Goal: Information Seeking & Learning: Learn about a topic

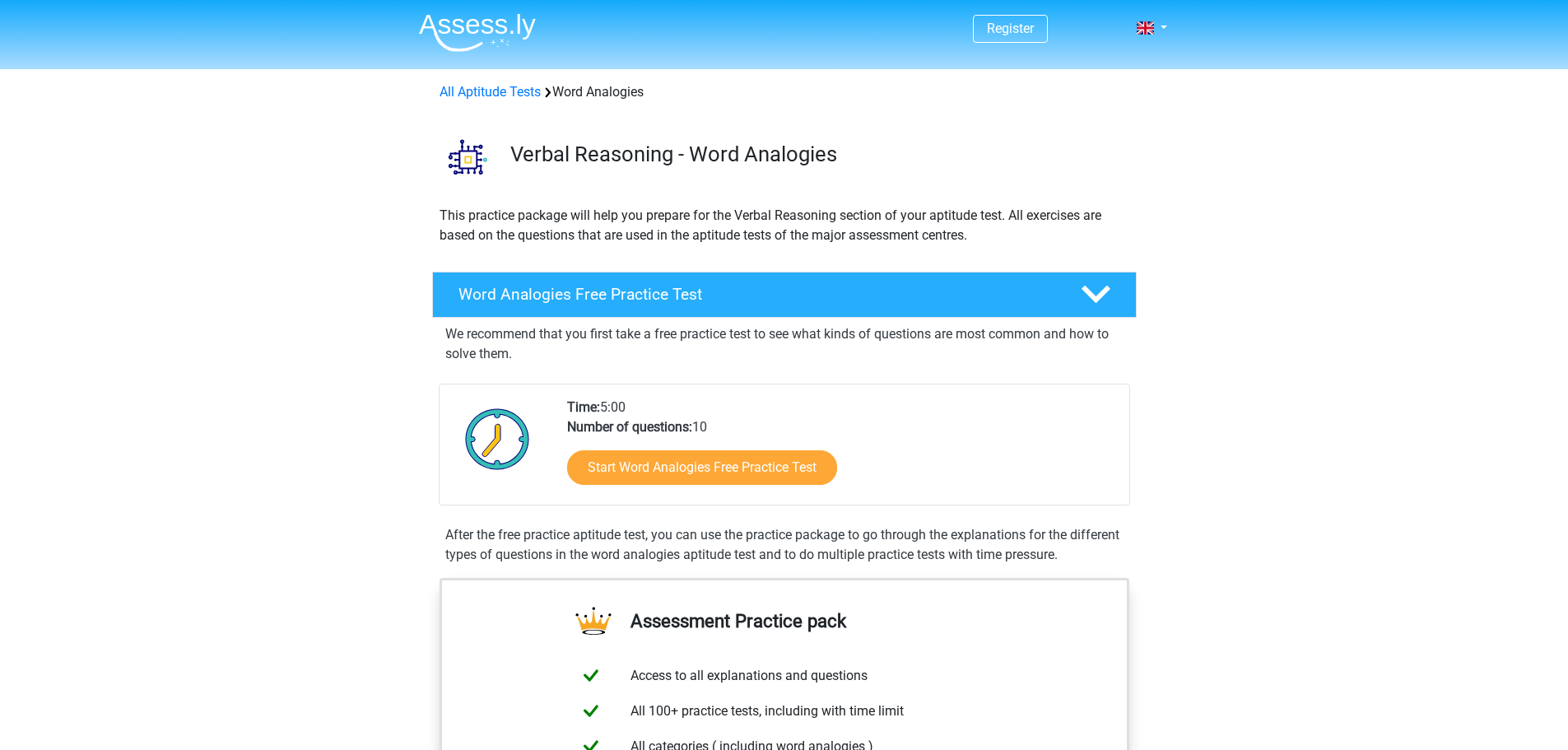
scroll to position [329, 0]
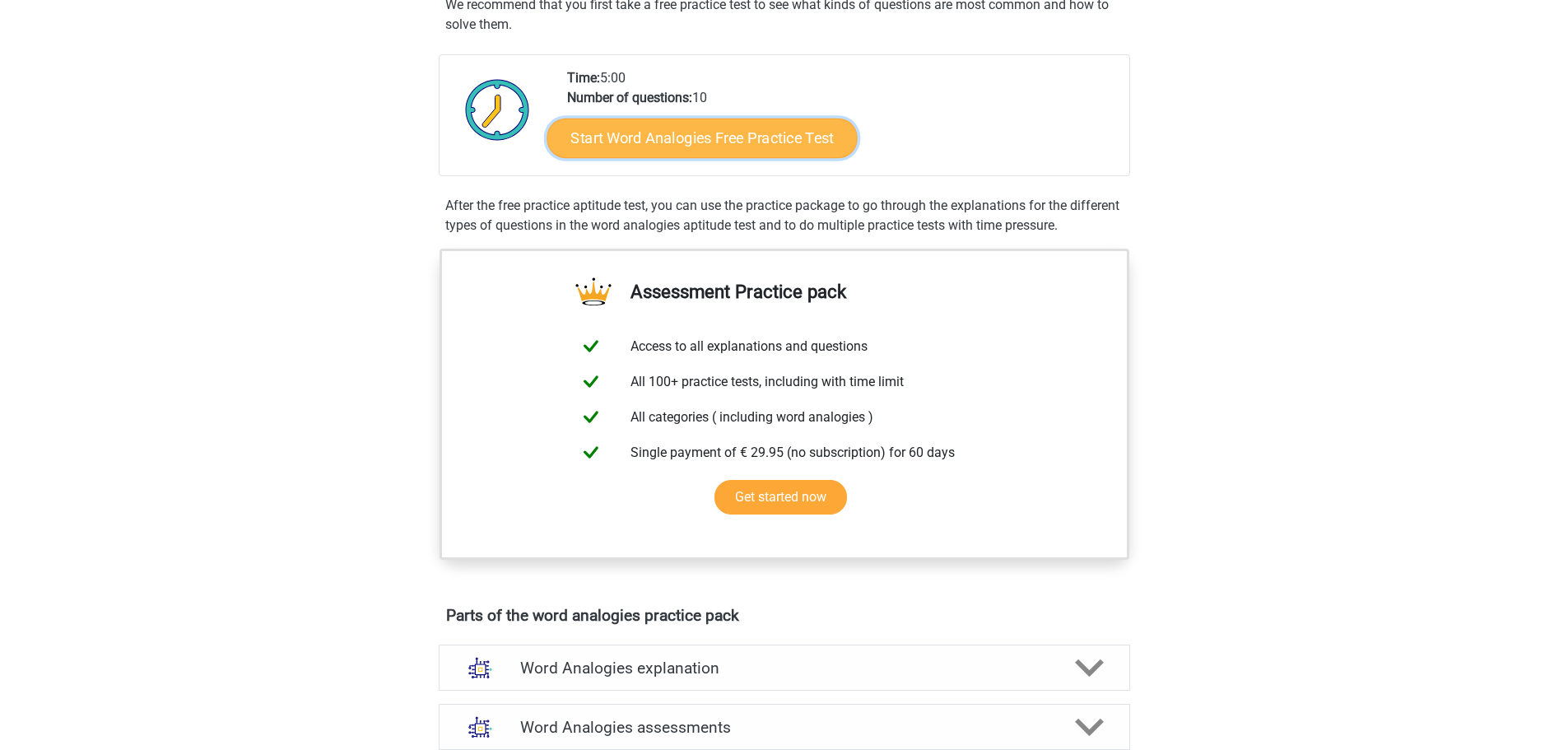
click at [761, 137] on link "Start Word Analogies Free Practice Test" at bounding box center [702, 137] width 311 height 40
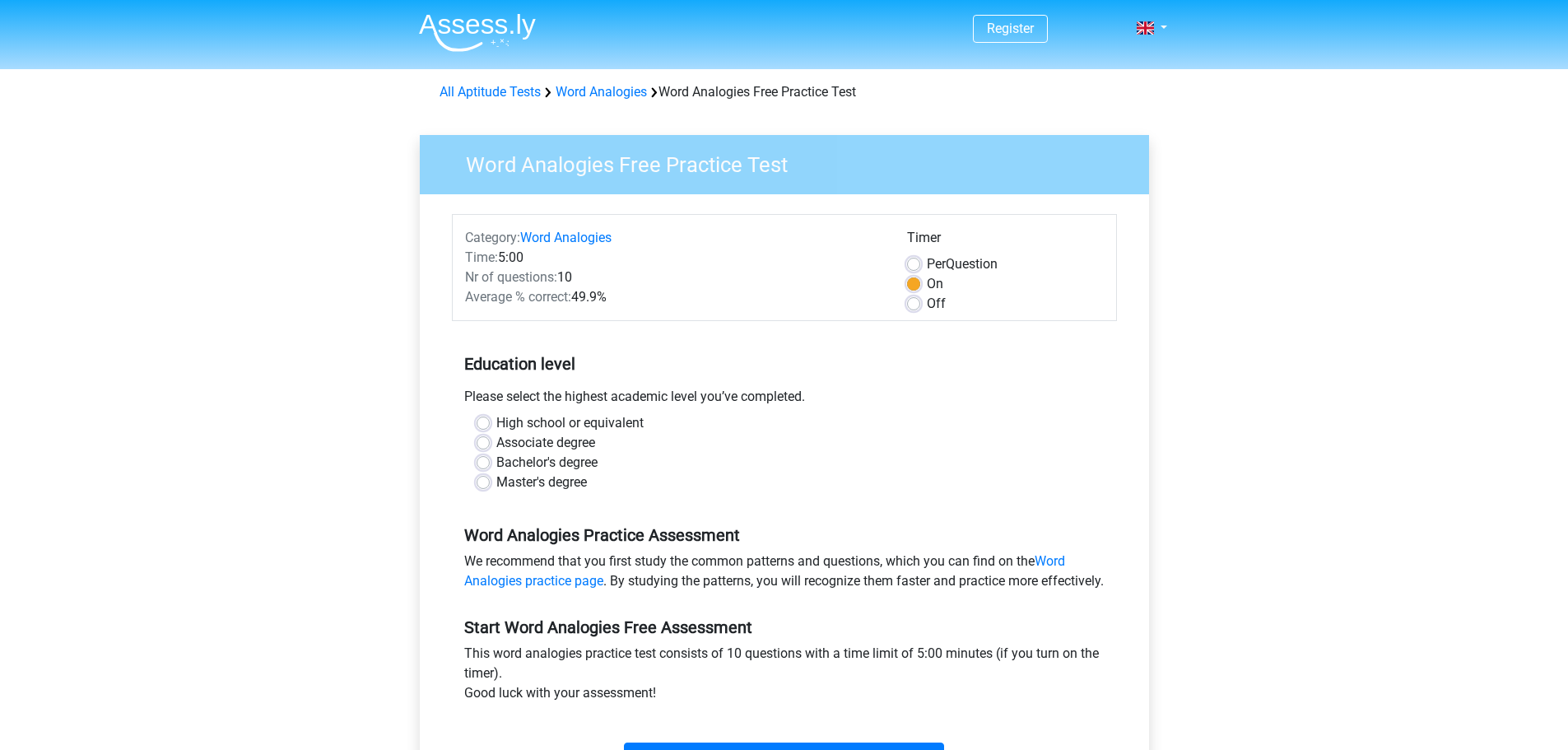
click at [588, 456] on label "Bachelor's degree" at bounding box center [546, 462] width 101 height 20
click at [490, 456] on input "Bachelor's degree" at bounding box center [484, 461] width 14 height 16
radio input "true"
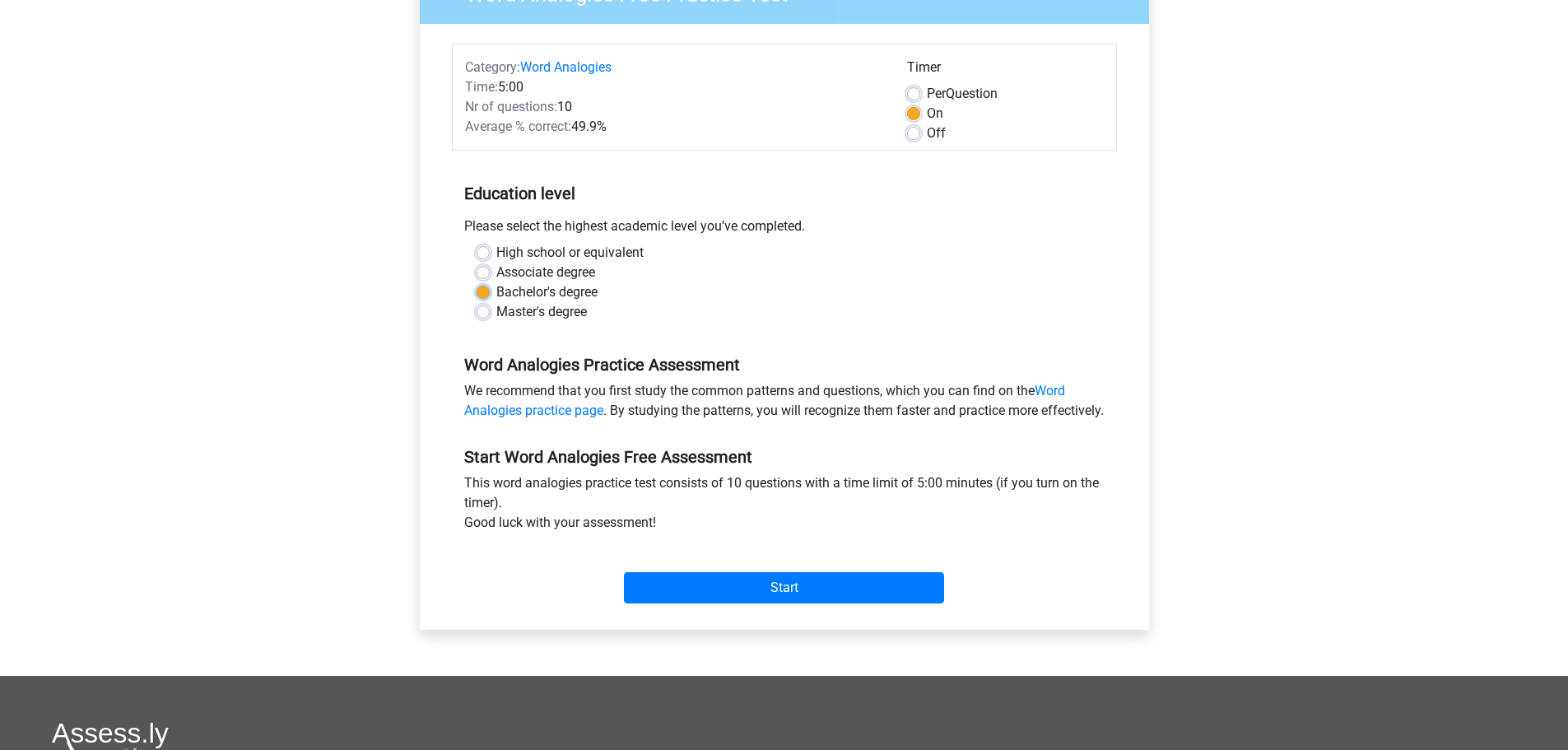
scroll to position [247, 0]
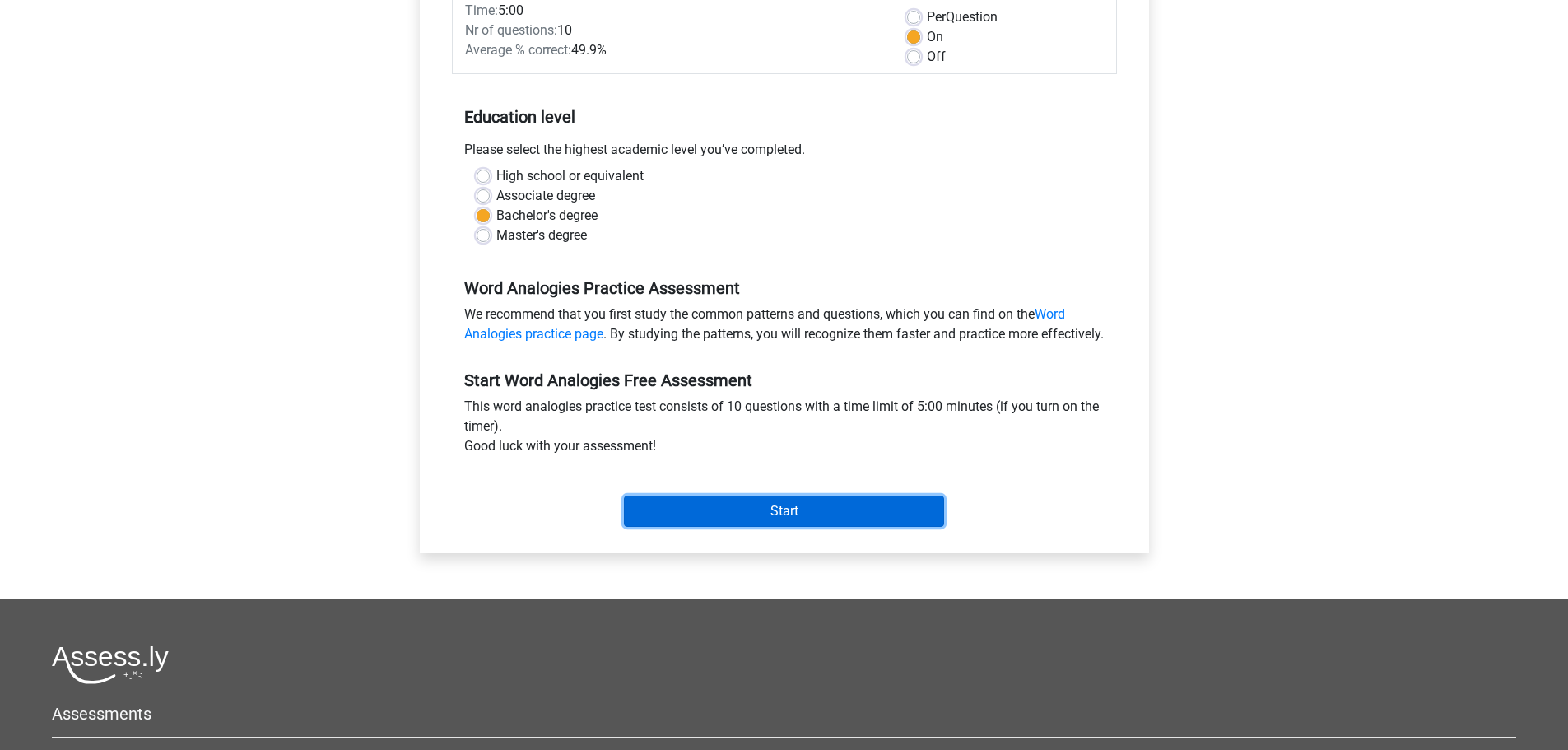
click at [754, 523] on input "Start" at bounding box center [783, 511] width 320 height 31
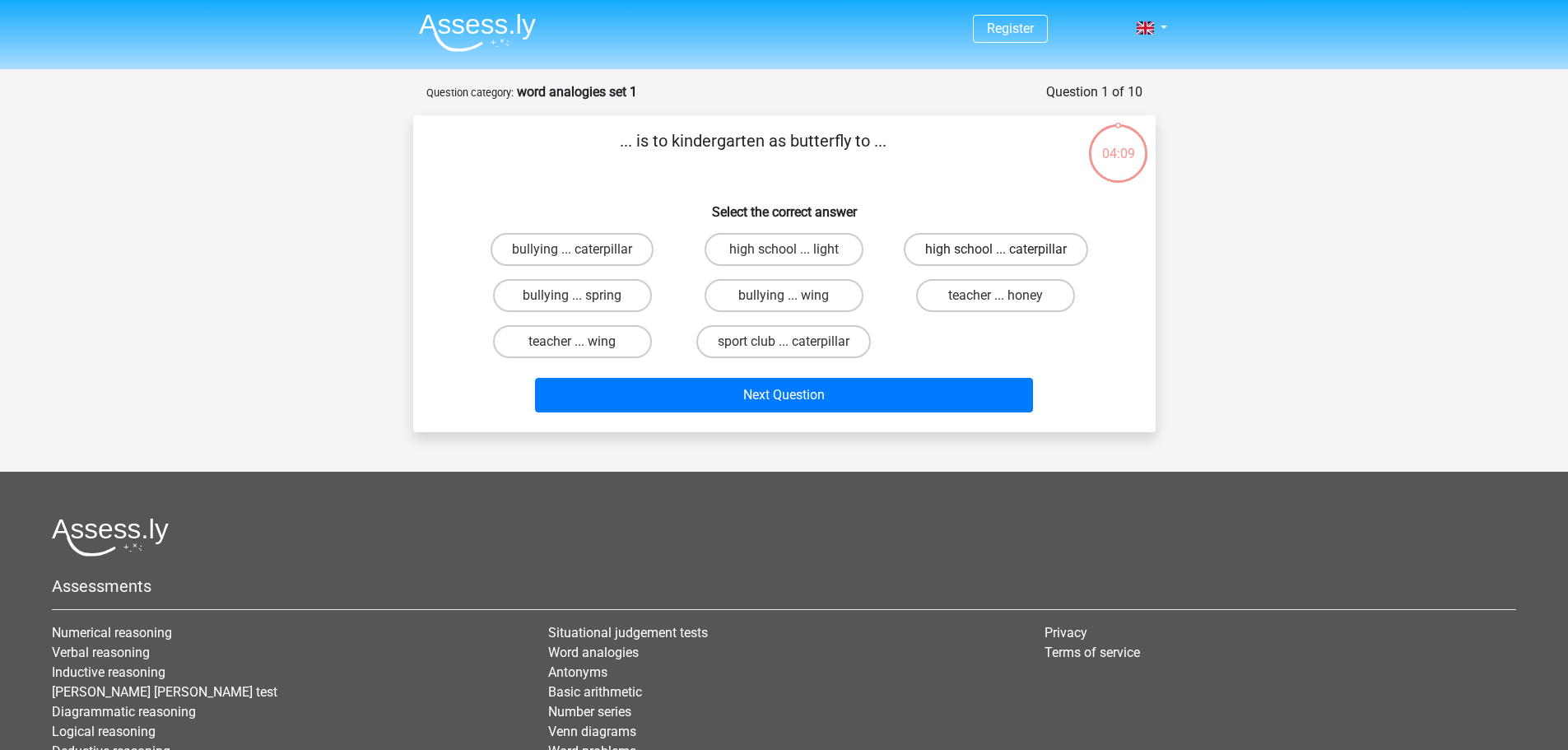
click at [949, 257] on label "high school ... caterpillar" at bounding box center [995, 249] width 184 height 33
click at [996, 257] on input "high school ... caterpillar" at bounding box center [1001, 255] width 11 height 11
radio input "true"
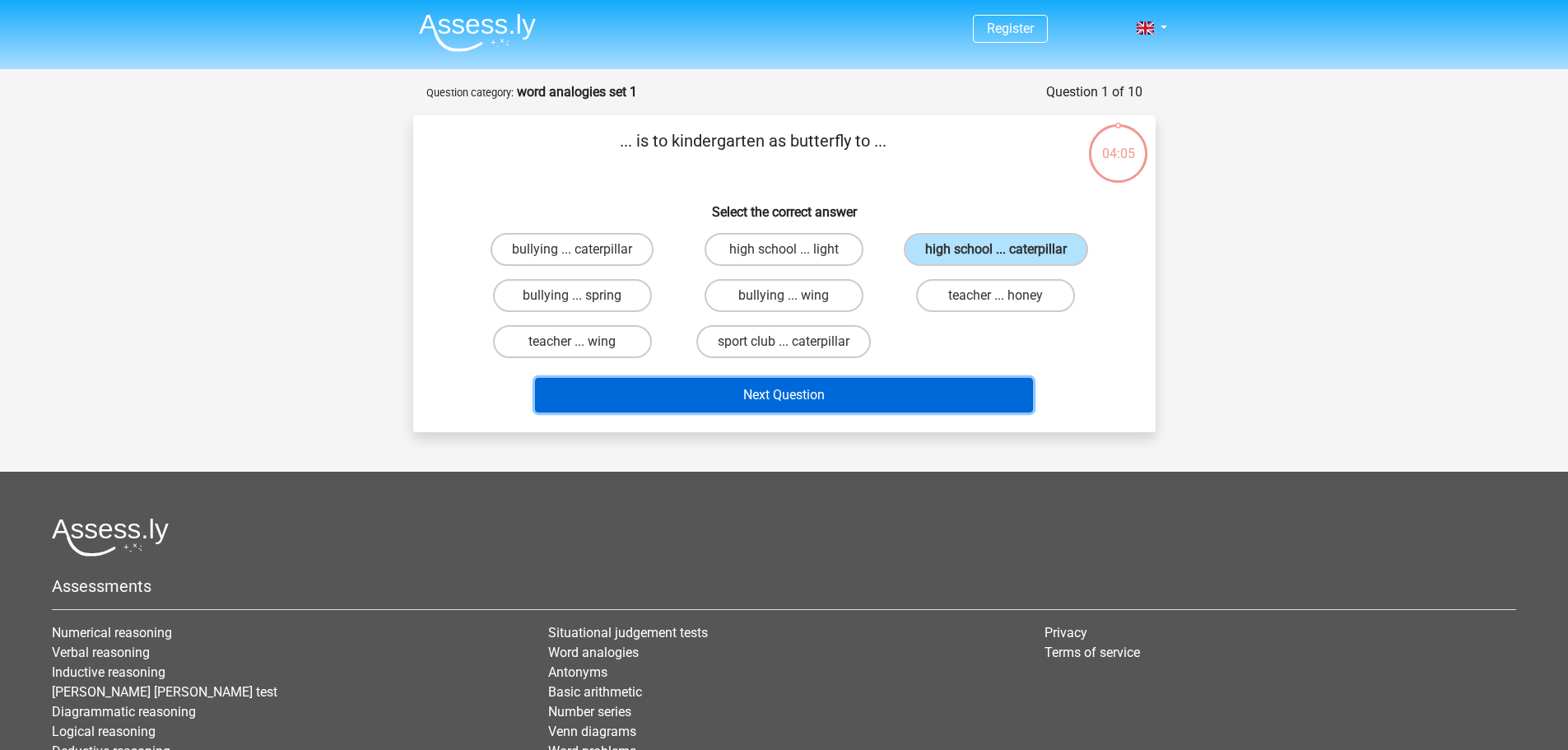
click at [849, 410] on button "Next Question" at bounding box center [784, 395] width 498 height 35
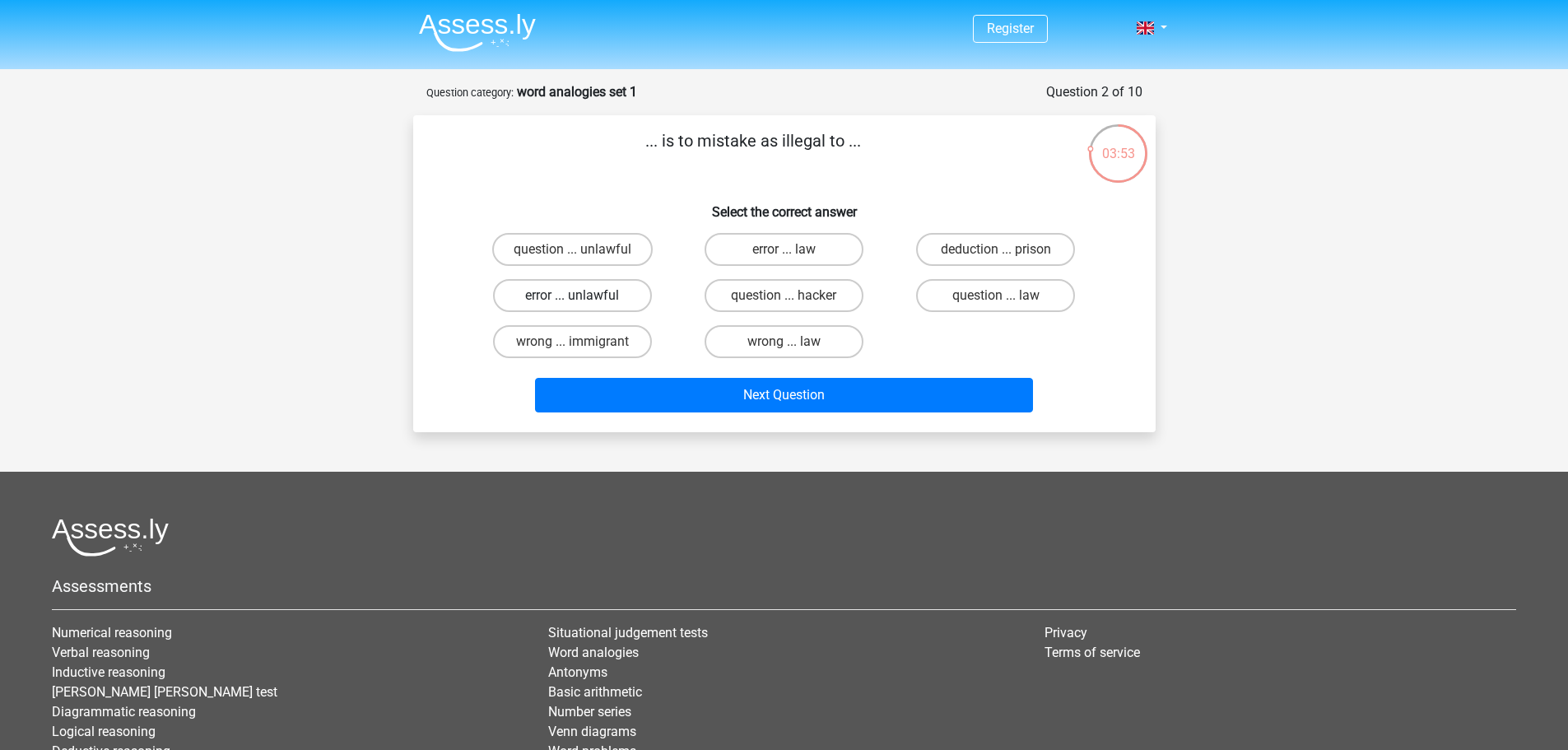
click at [602, 302] on label "error ... unlawful" at bounding box center [572, 295] width 159 height 33
click at [583, 302] on input "error ... unlawful" at bounding box center [577, 300] width 11 height 11
radio input "true"
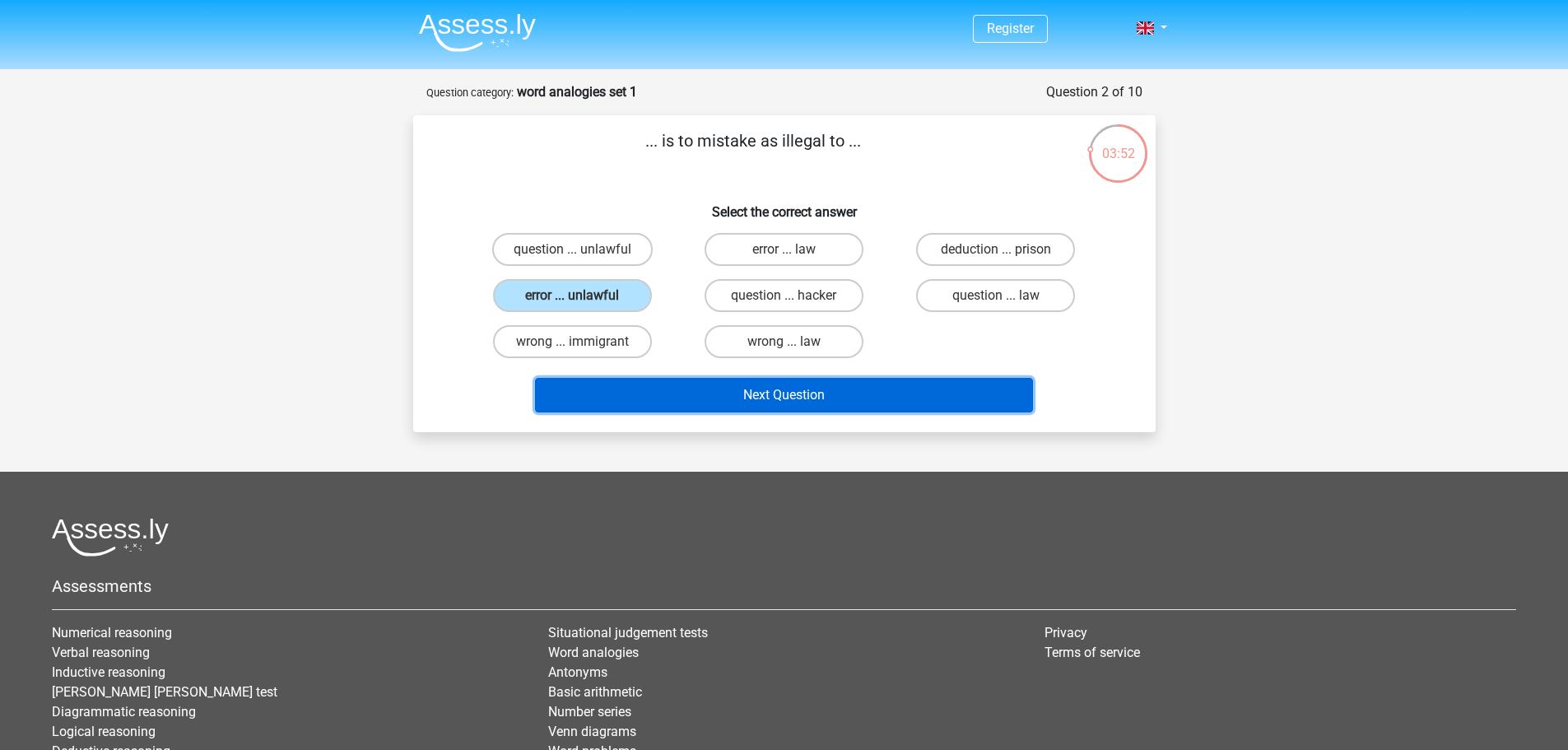
click at [712, 400] on button "Next Question" at bounding box center [784, 395] width 498 height 35
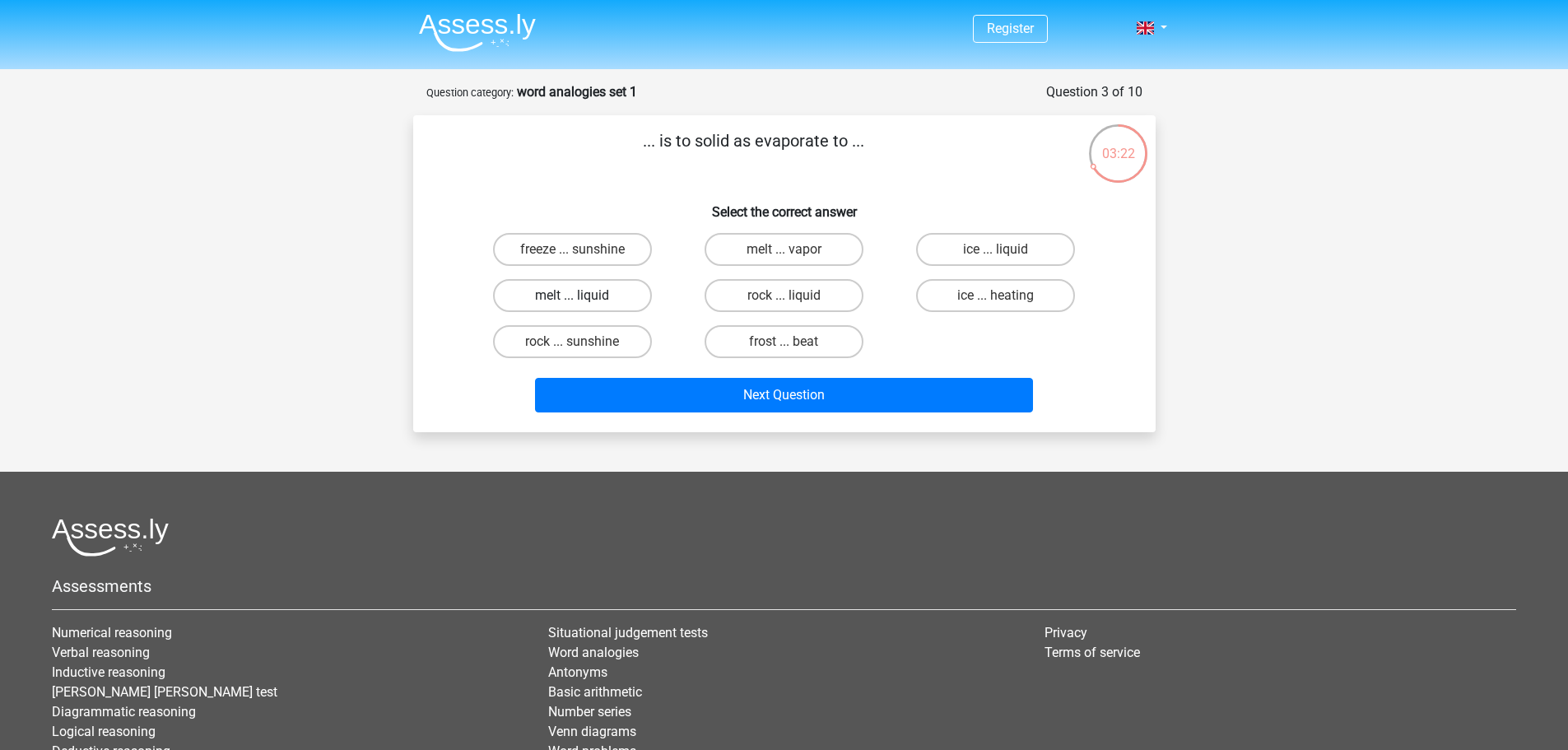
click at [619, 297] on label "melt ... liquid" at bounding box center [572, 295] width 159 height 33
click at [583, 297] on input "melt ... liquid" at bounding box center [577, 300] width 11 height 11
radio input "true"
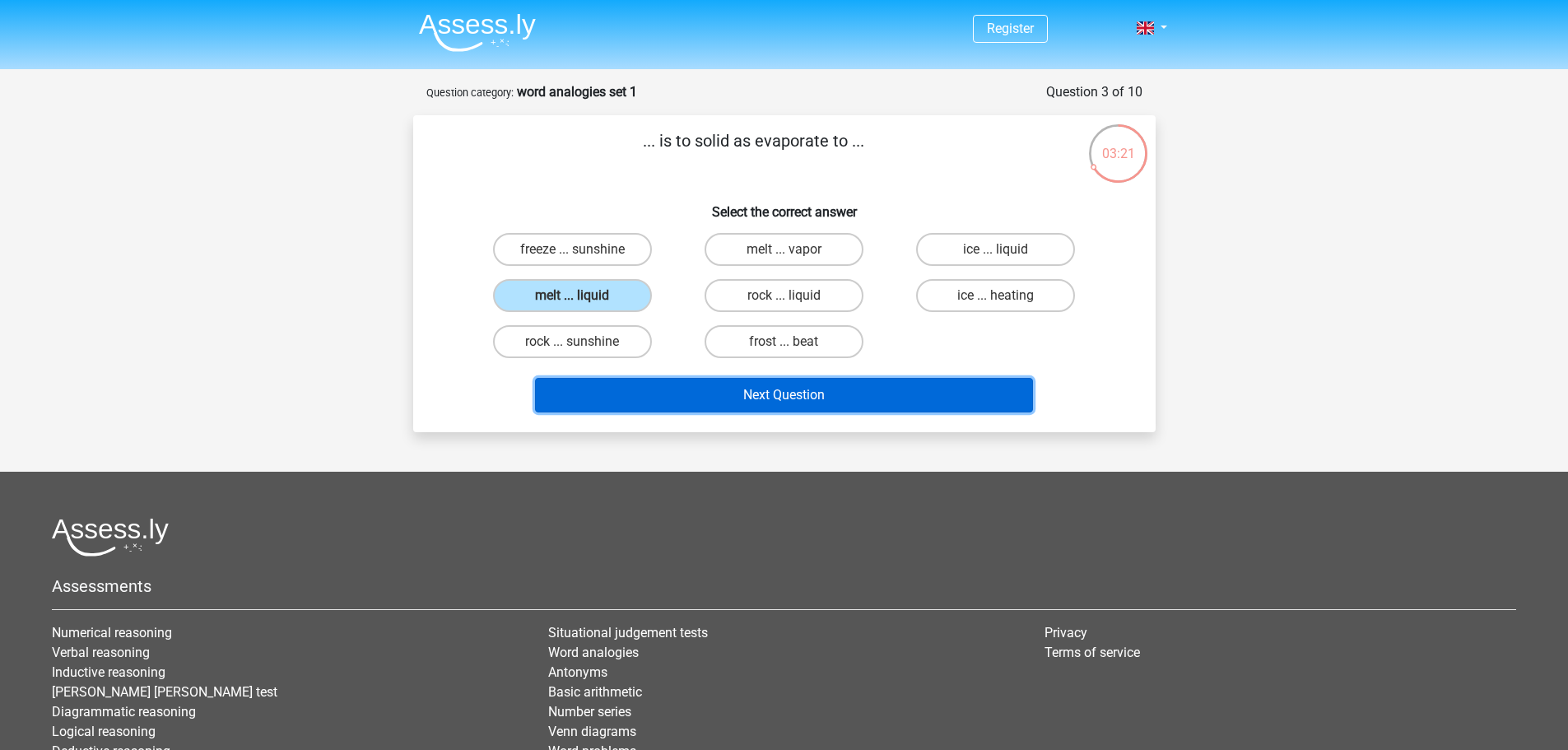
click at [702, 395] on button "Next Question" at bounding box center [784, 395] width 498 height 35
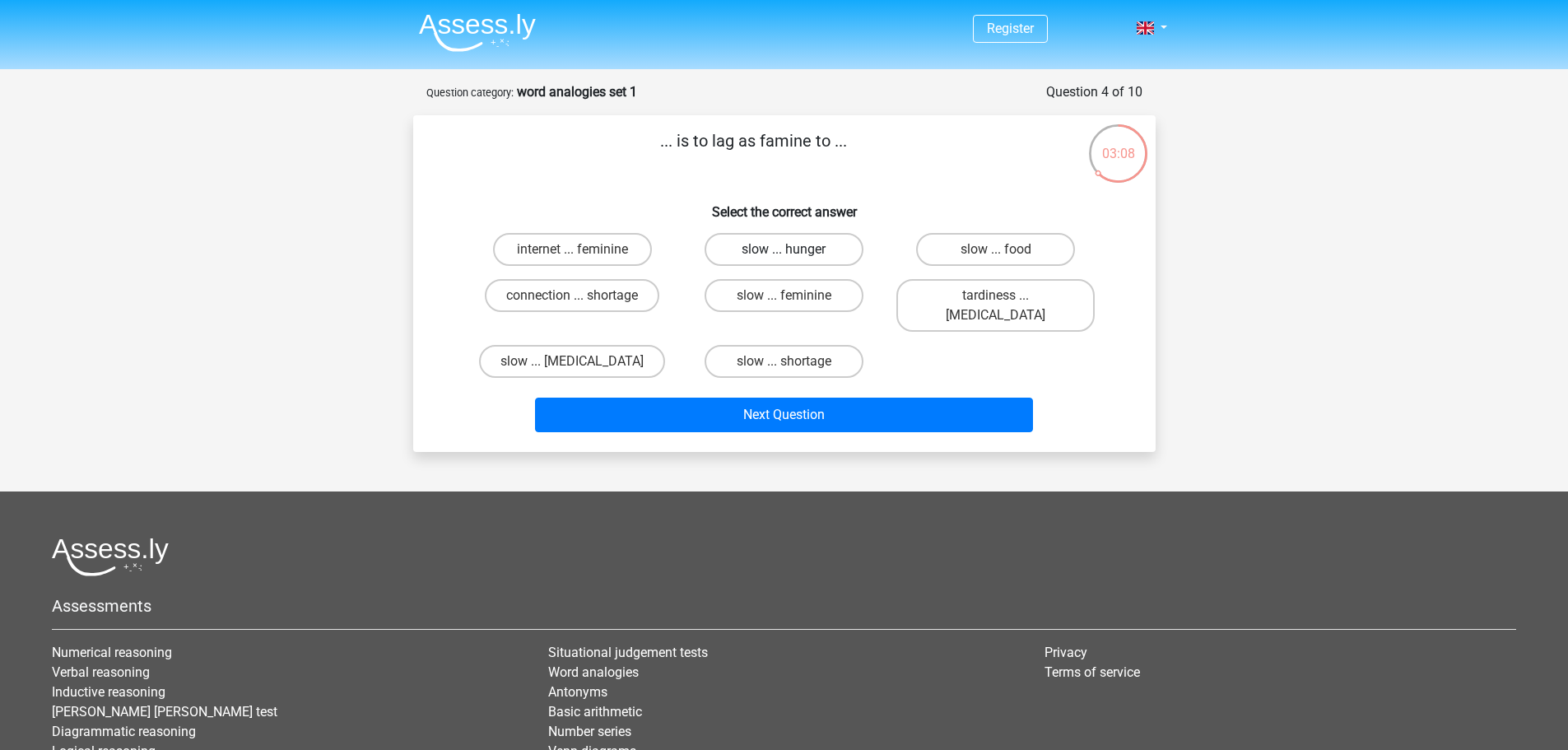
click at [745, 262] on label "slow ... hunger" at bounding box center [783, 249] width 159 height 33
click at [784, 260] on input "slow ... hunger" at bounding box center [789, 255] width 11 height 11
radio input "true"
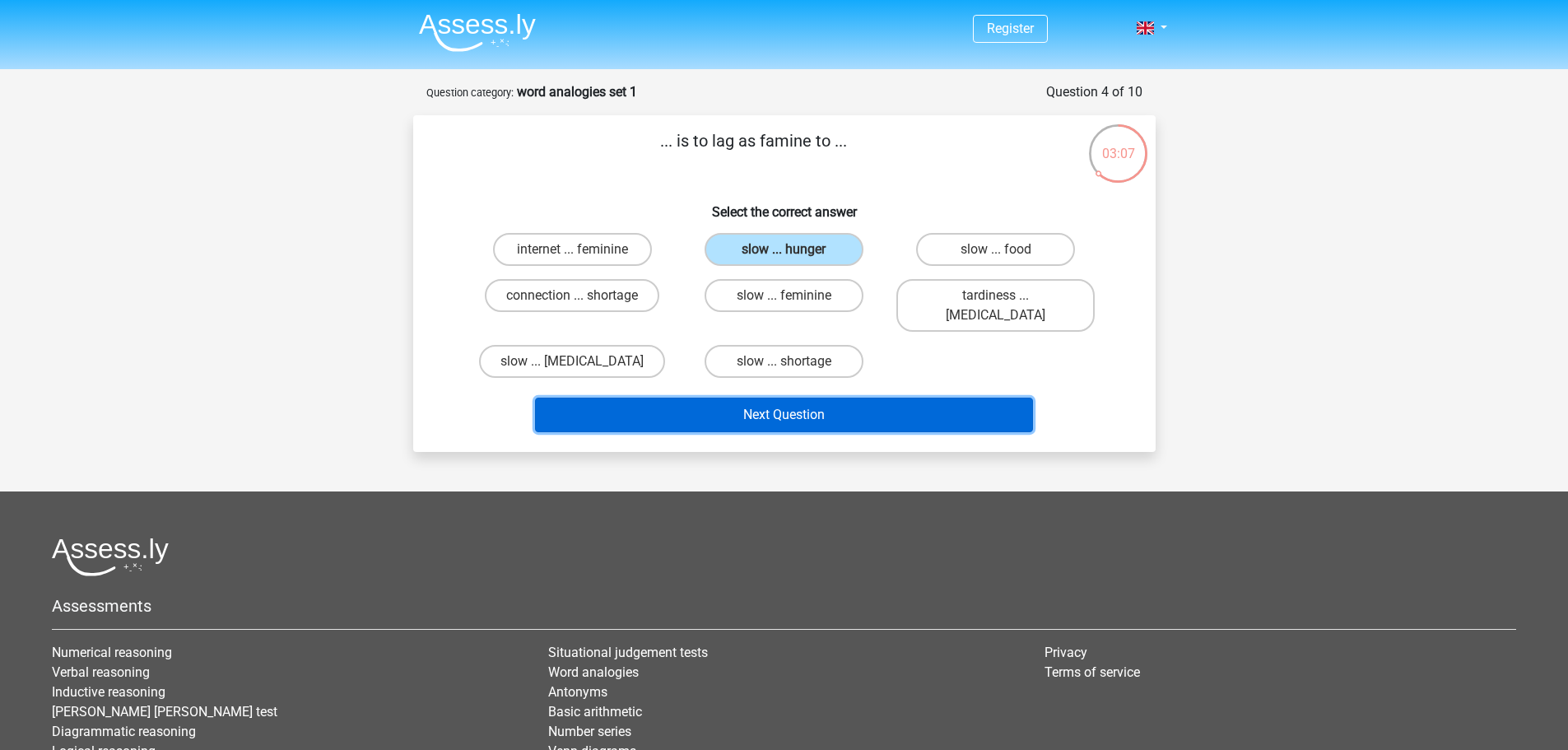
click at [746, 398] on button "Next Question" at bounding box center [784, 415] width 498 height 35
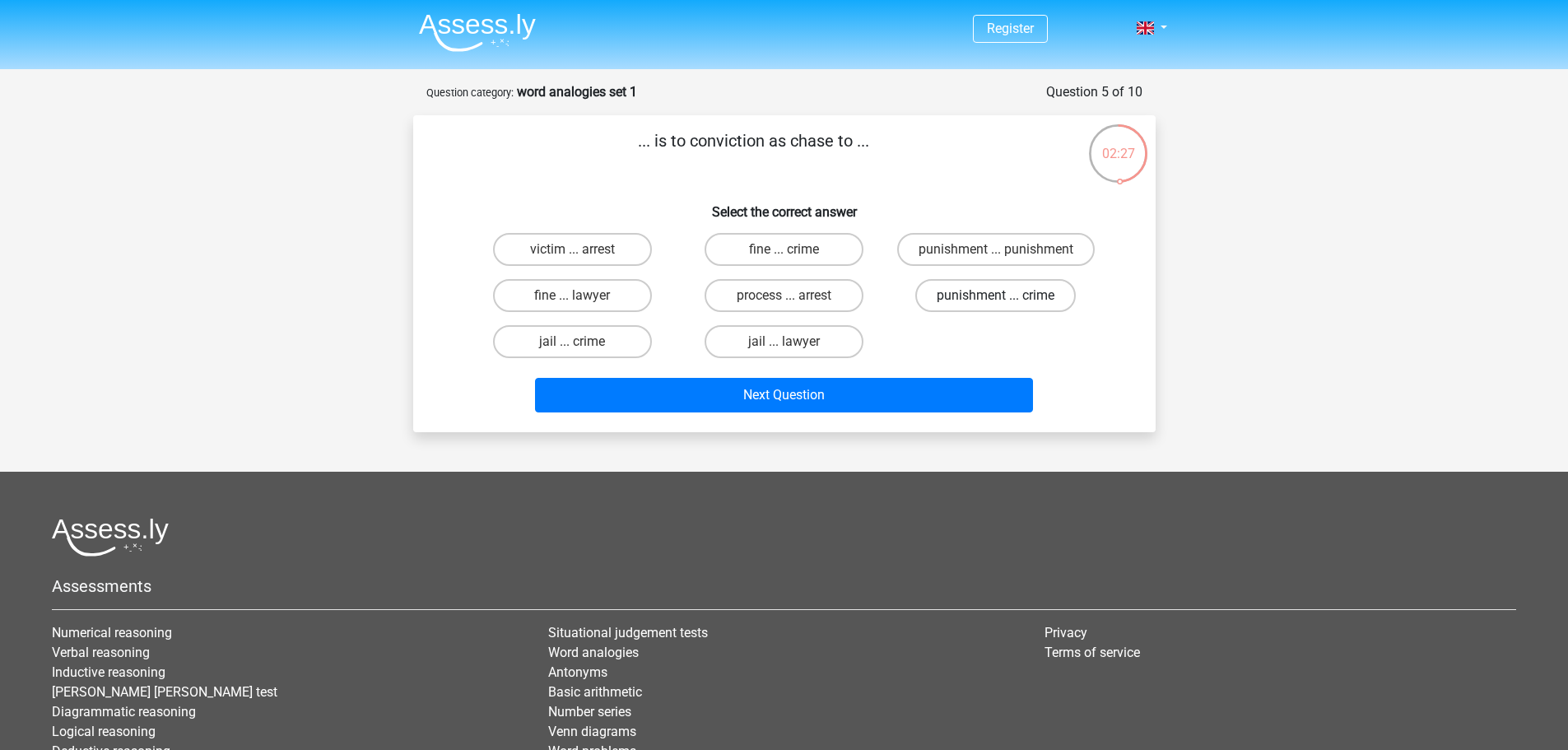
click at [969, 300] on label "punishment ... crime" at bounding box center [995, 295] width 160 height 33
click at [996, 300] on input "punishment ... crime" at bounding box center [1001, 300] width 11 height 11
radio input "true"
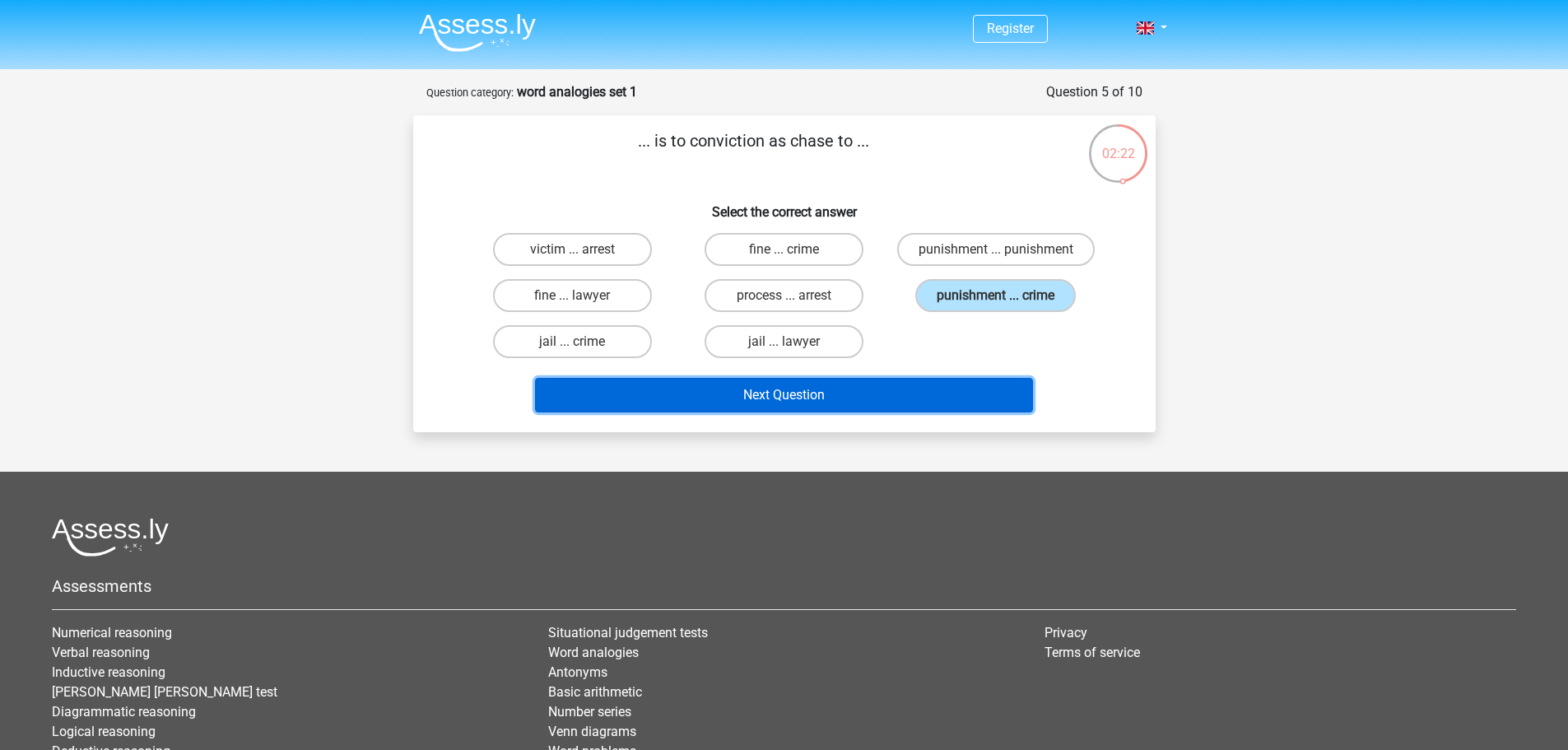
click at [918, 389] on button "Next Question" at bounding box center [784, 395] width 498 height 35
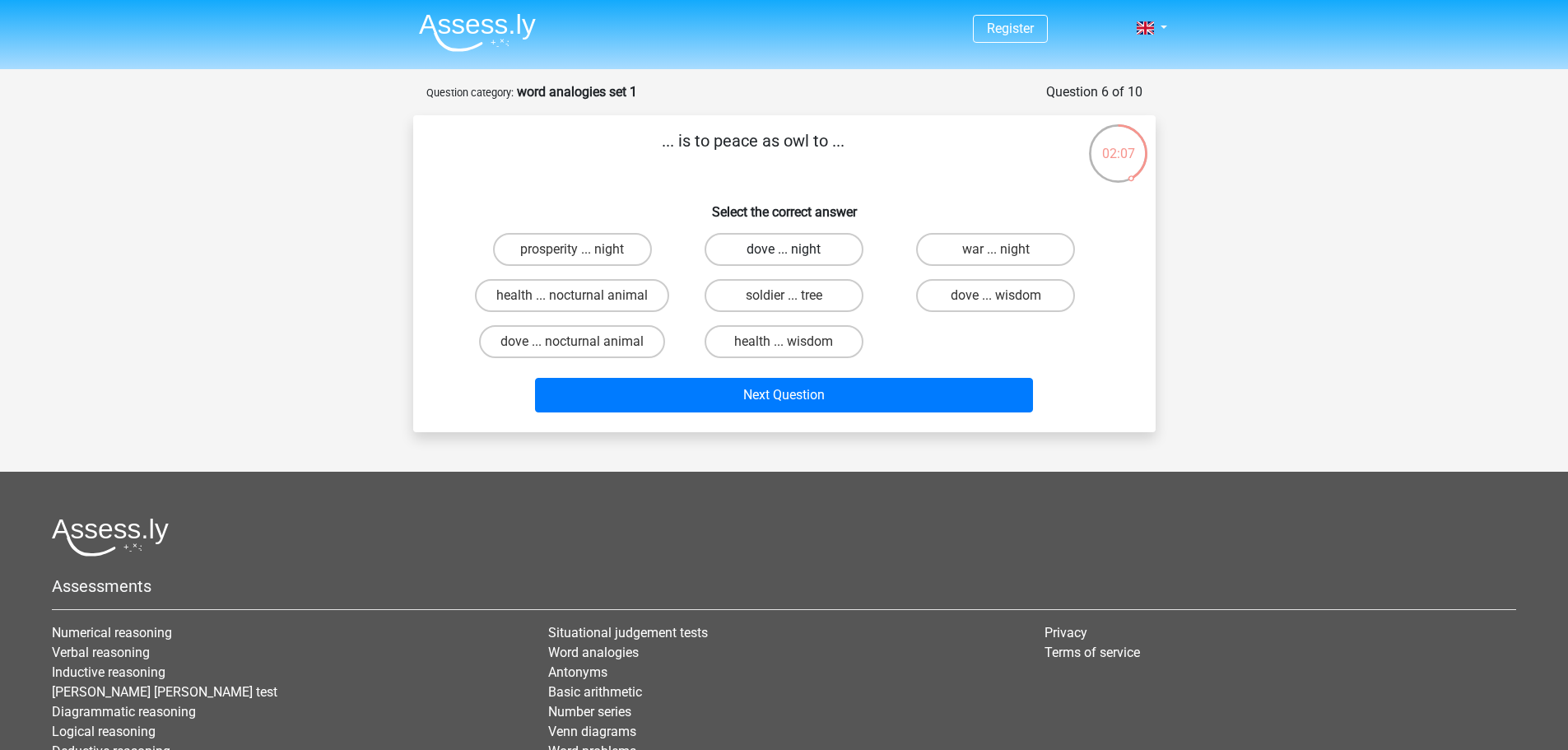
click at [848, 245] on label "dove ... night" at bounding box center [783, 249] width 159 height 33
click at [794, 249] on input "dove ... night" at bounding box center [789, 255] width 11 height 11
radio input "true"
click at [895, 418] on div "Next Question" at bounding box center [784, 398] width 636 height 42
click at [973, 299] on label "dove ... wisdom" at bounding box center [995, 295] width 159 height 33
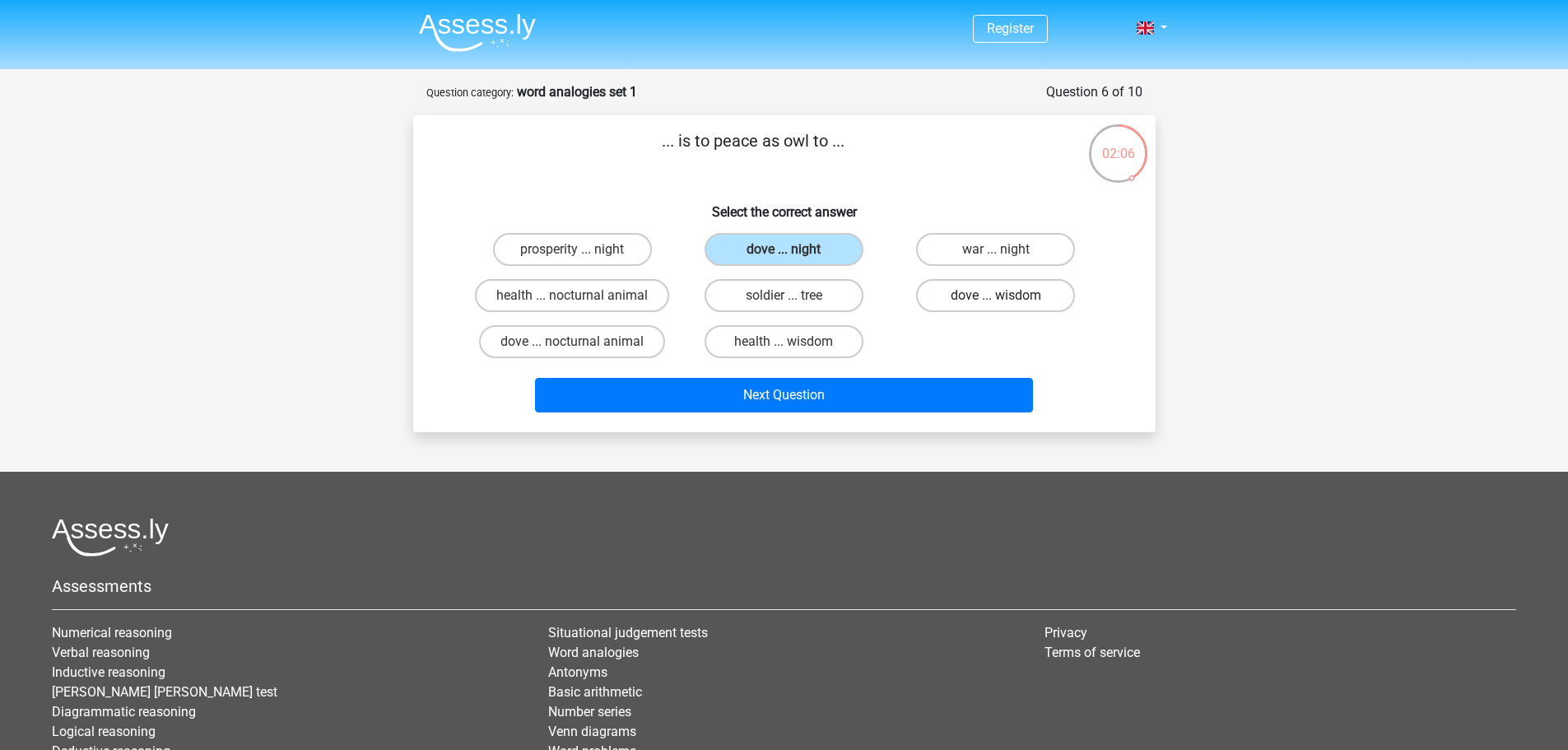
click at [996, 299] on input "dove ... wisdom" at bounding box center [1001, 300] width 11 height 11
radio input "true"
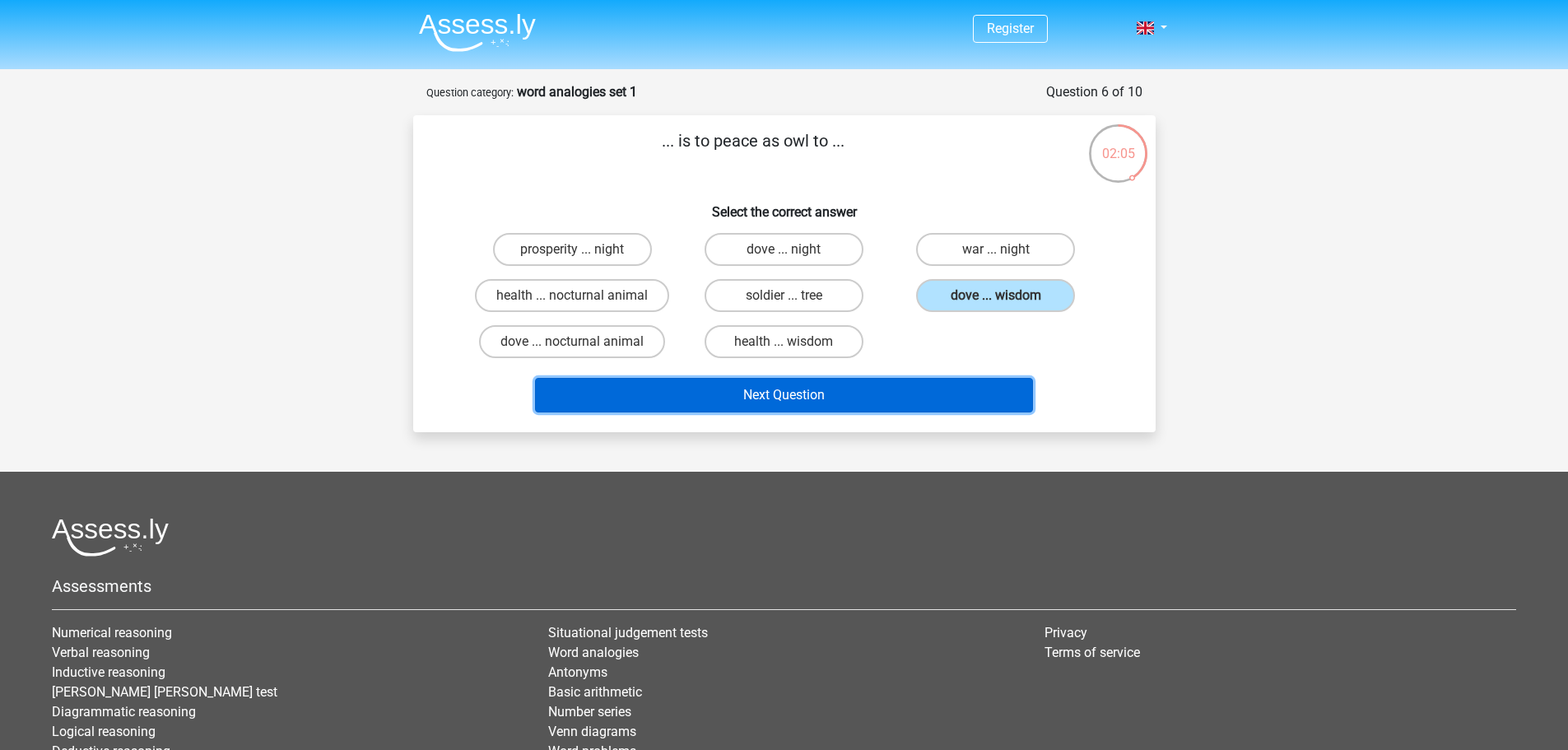
click at [948, 395] on button "Next Question" at bounding box center [784, 395] width 498 height 35
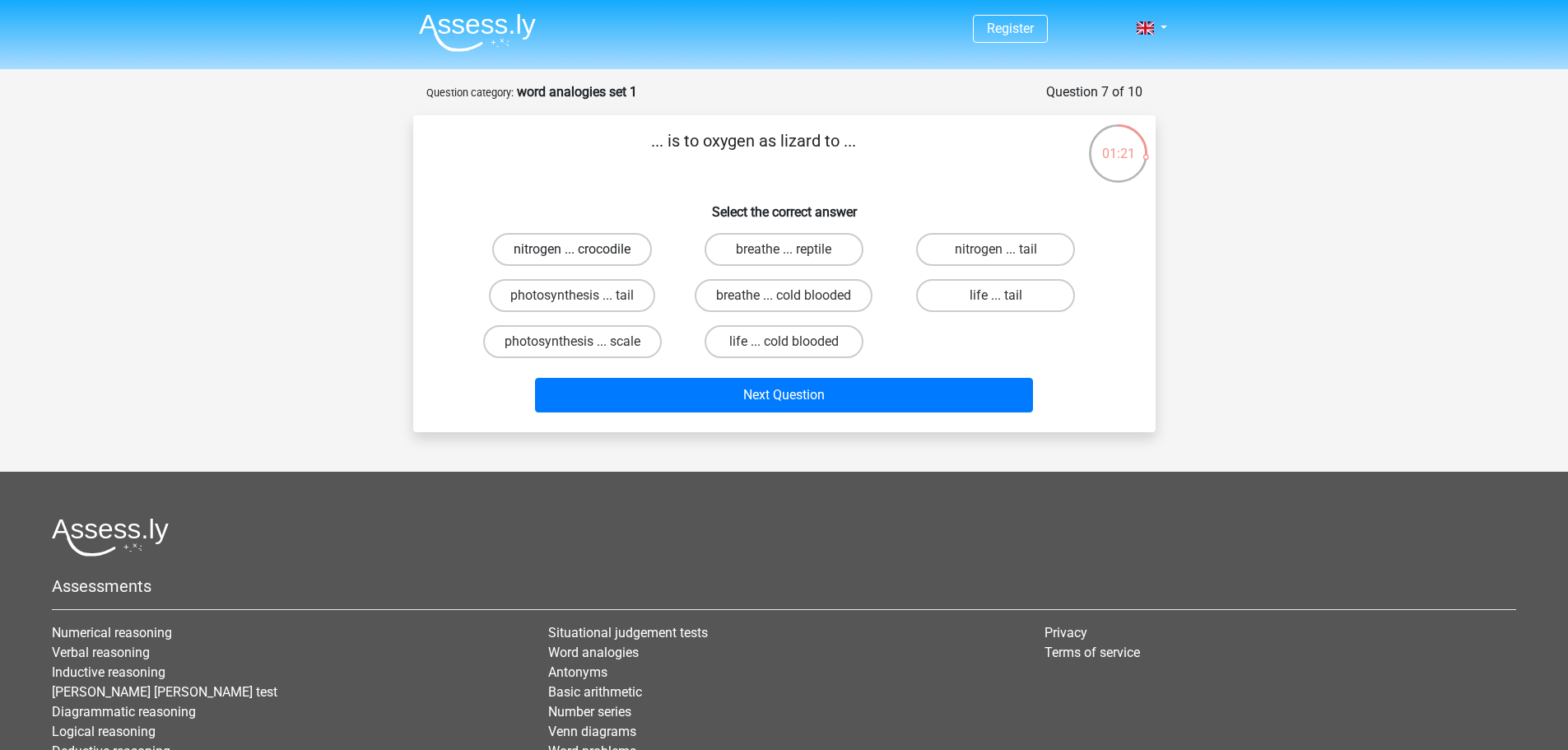
click at [613, 248] on label "nitrogen ... crocodile" at bounding box center [572, 249] width 160 height 33
click at [583, 249] on input "nitrogen ... crocodile" at bounding box center [577, 255] width 11 height 11
radio input "true"
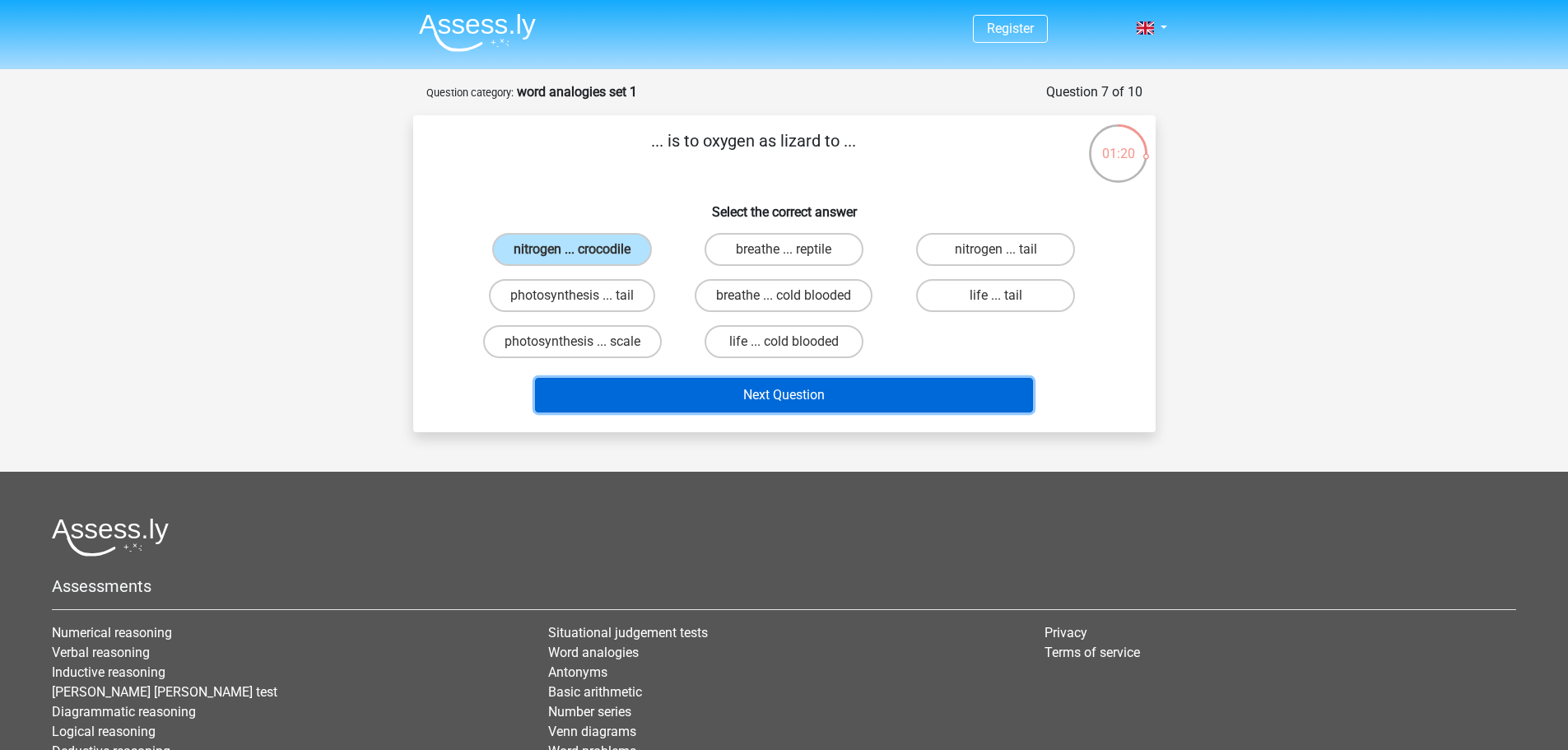
click at [811, 402] on button "Next Question" at bounding box center [784, 395] width 498 height 35
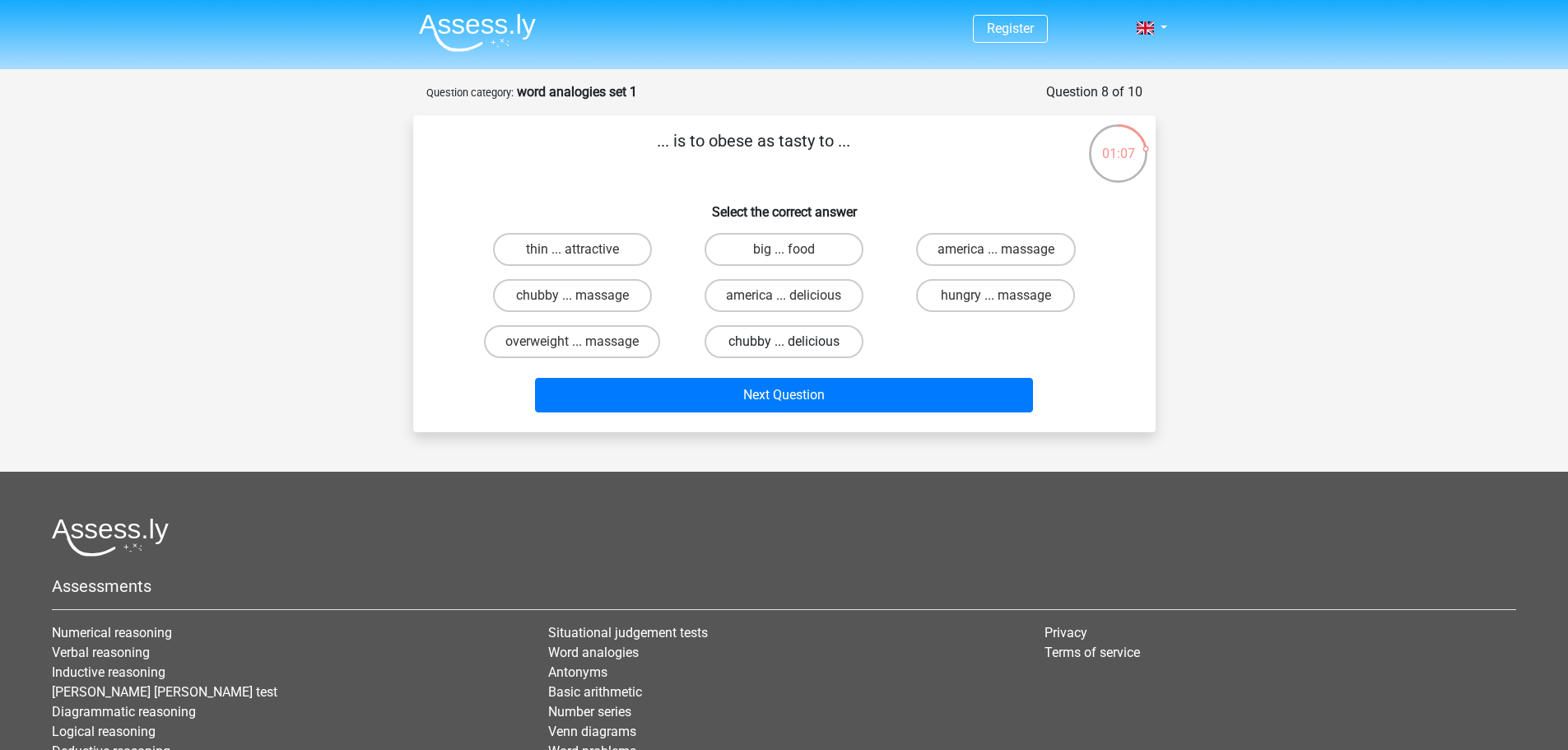
click at [737, 352] on label "chubby ... delicious" at bounding box center [783, 341] width 159 height 33
click at [784, 352] on input "chubby ... delicious" at bounding box center [789, 347] width 11 height 11
radio input "true"
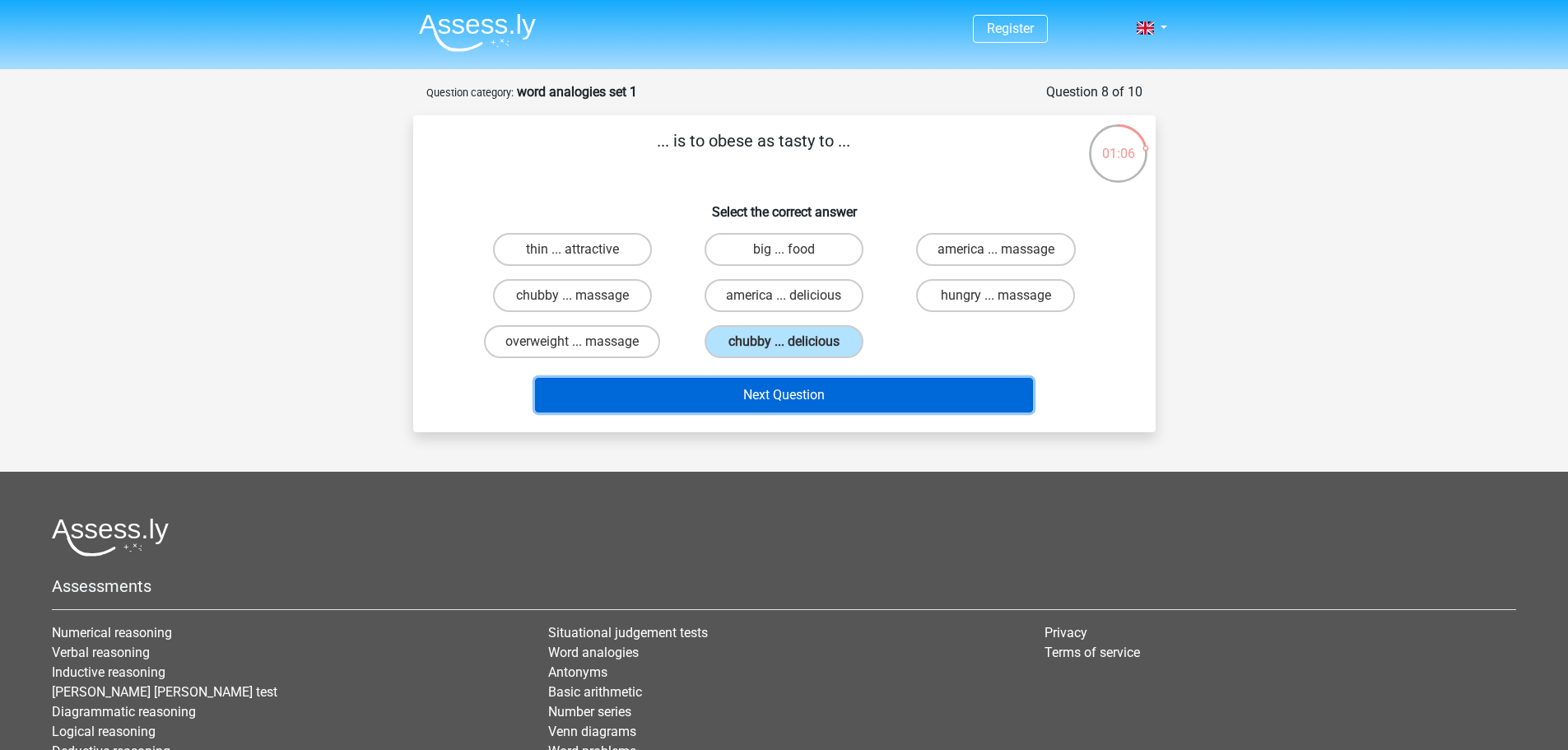
click at [741, 398] on button "Next Question" at bounding box center [784, 395] width 498 height 35
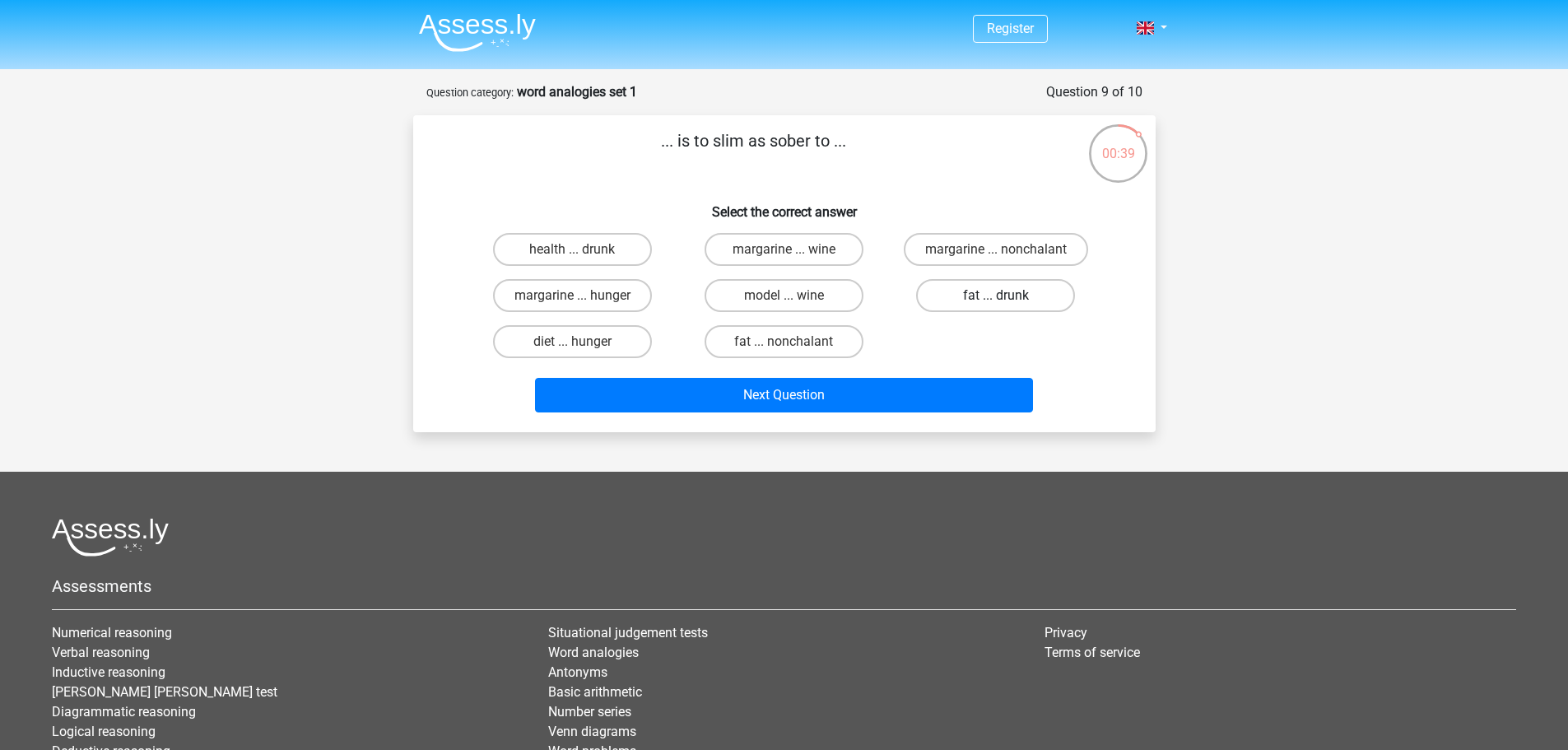
click at [957, 296] on label "fat ... drunk" at bounding box center [995, 295] width 159 height 33
click at [996, 296] on input "fat ... drunk" at bounding box center [1001, 300] width 11 height 11
radio input "true"
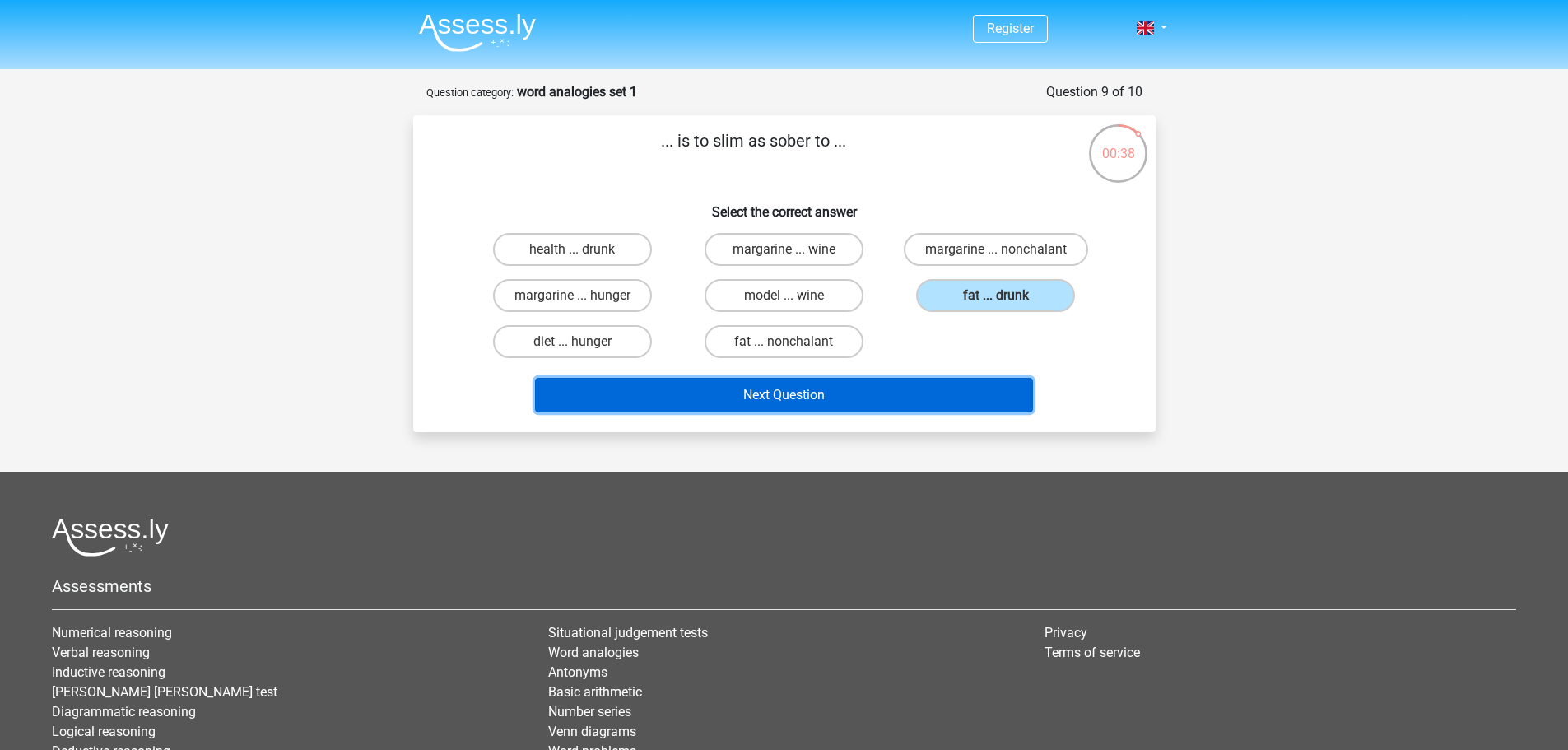
click at [892, 390] on button "Next Question" at bounding box center [784, 395] width 498 height 35
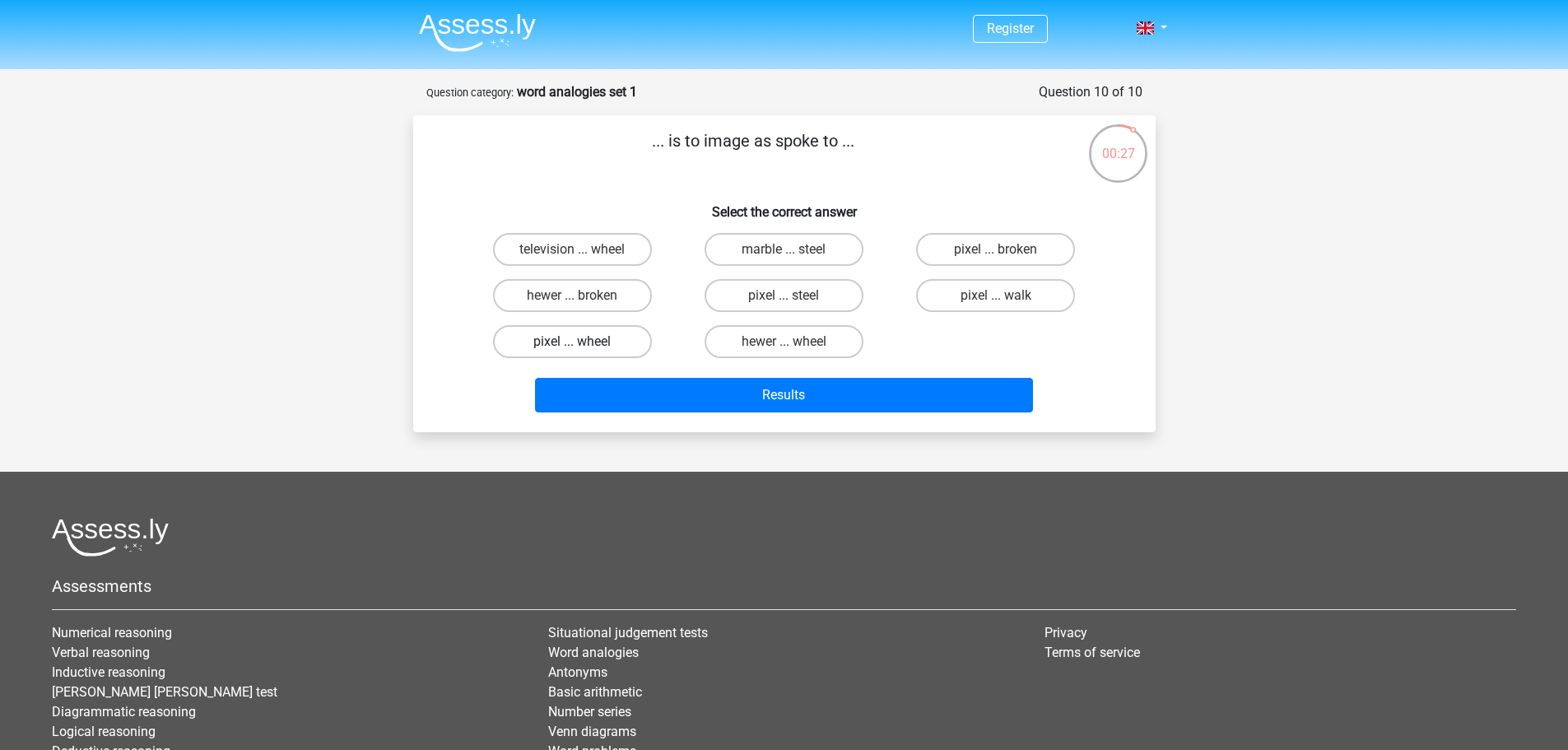
click at [584, 354] on label "pixel ... wheel" at bounding box center [572, 341] width 159 height 33
click at [583, 352] on input "pixel ... wheel" at bounding box center [577, 347] width 11 height 11
radio input "true"
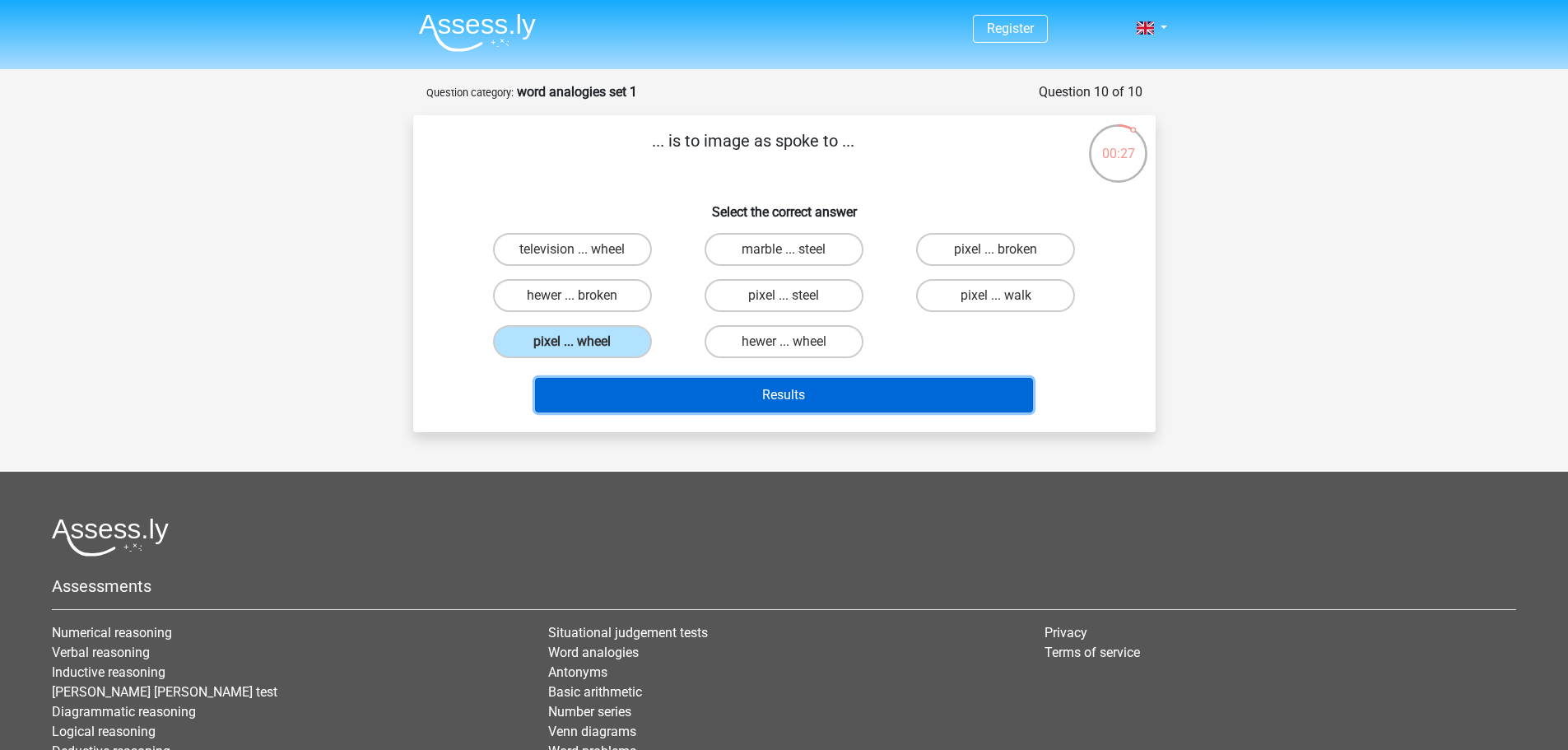
click at [680, 402] on button "Results" at bounding box center [784, 395] width 498 height 35
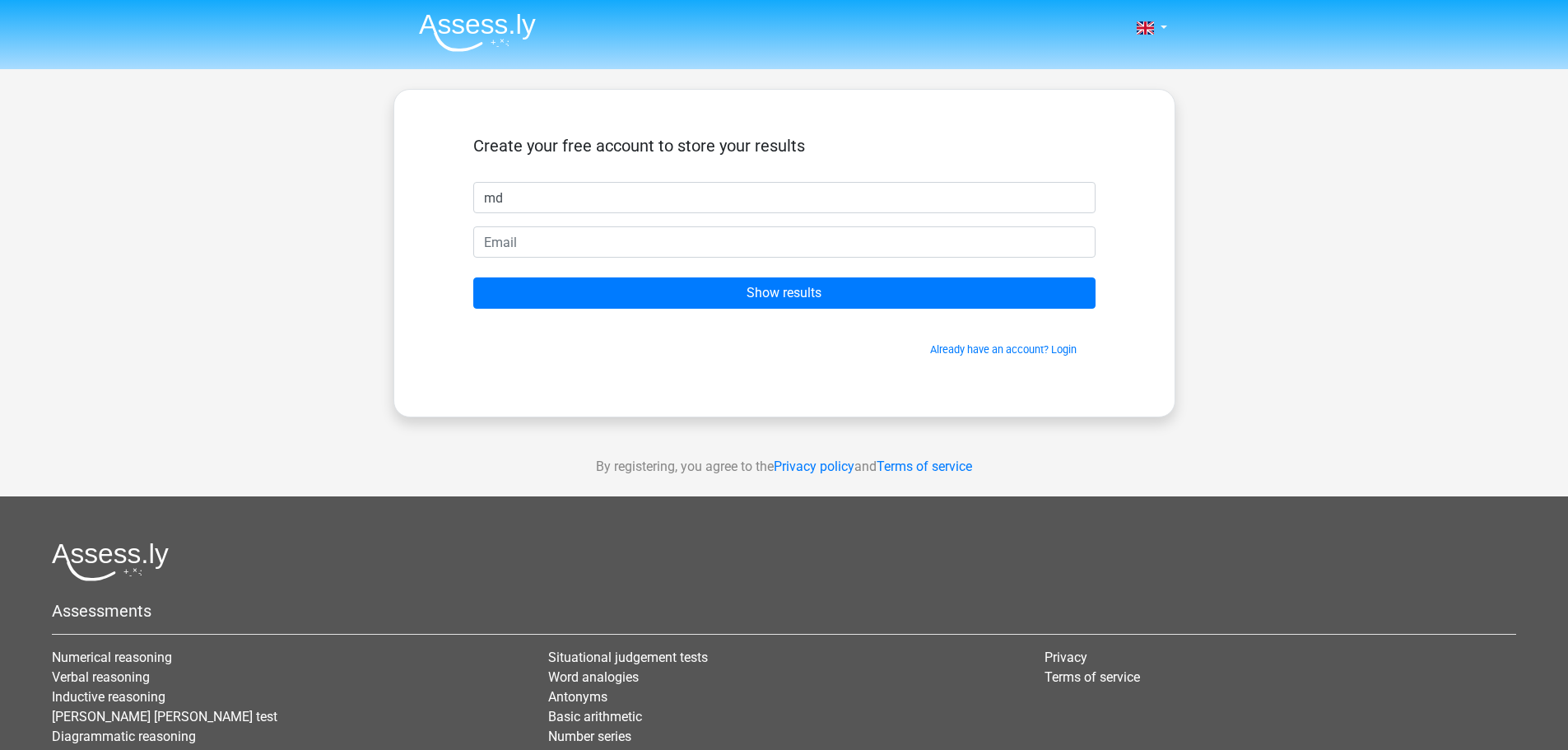
type input "md"
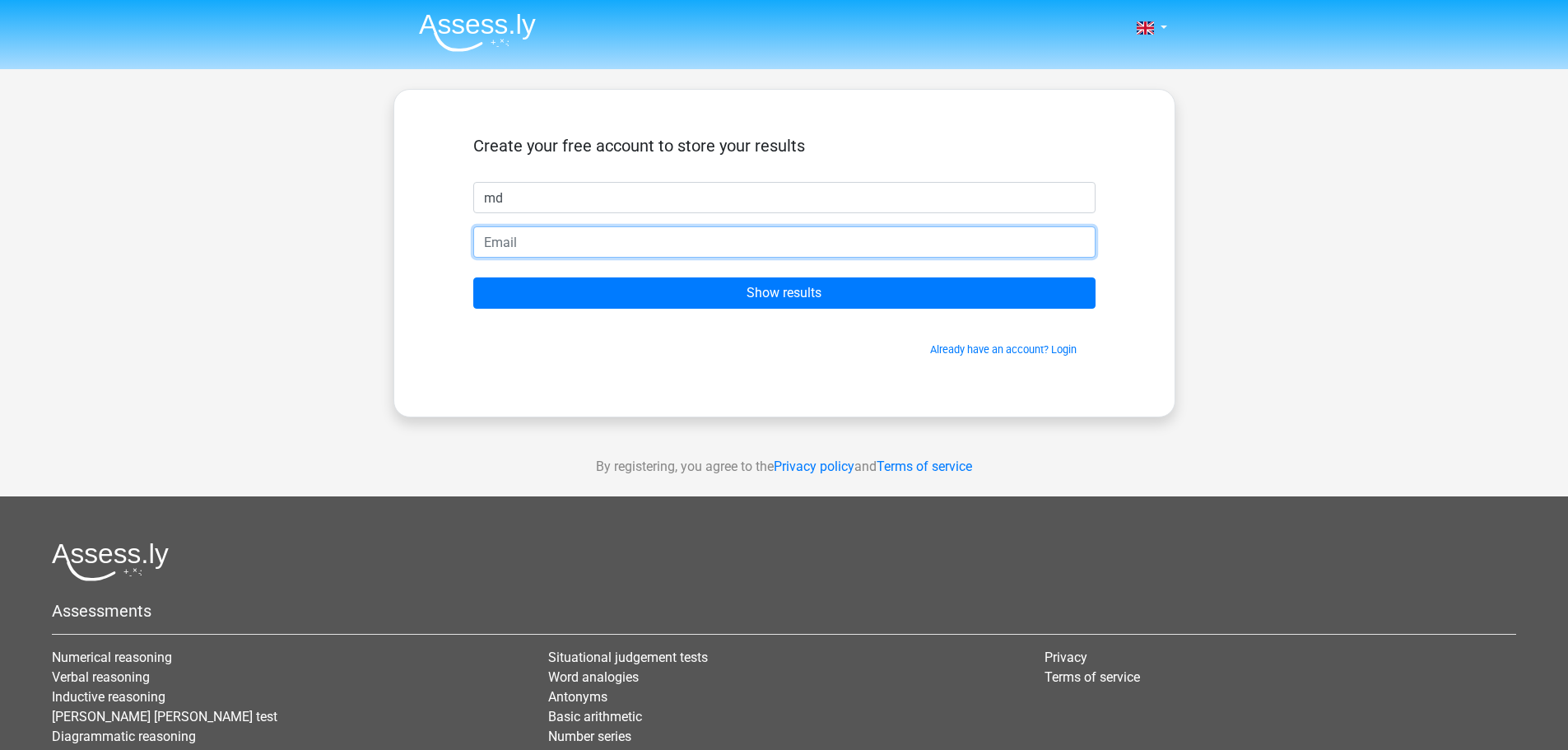
click at [640, 236] on input "email" at bounding box center [784, 242] width 622 height 31
type input "[EMAIL_ADDRESS][DOMAIN_NAME]"
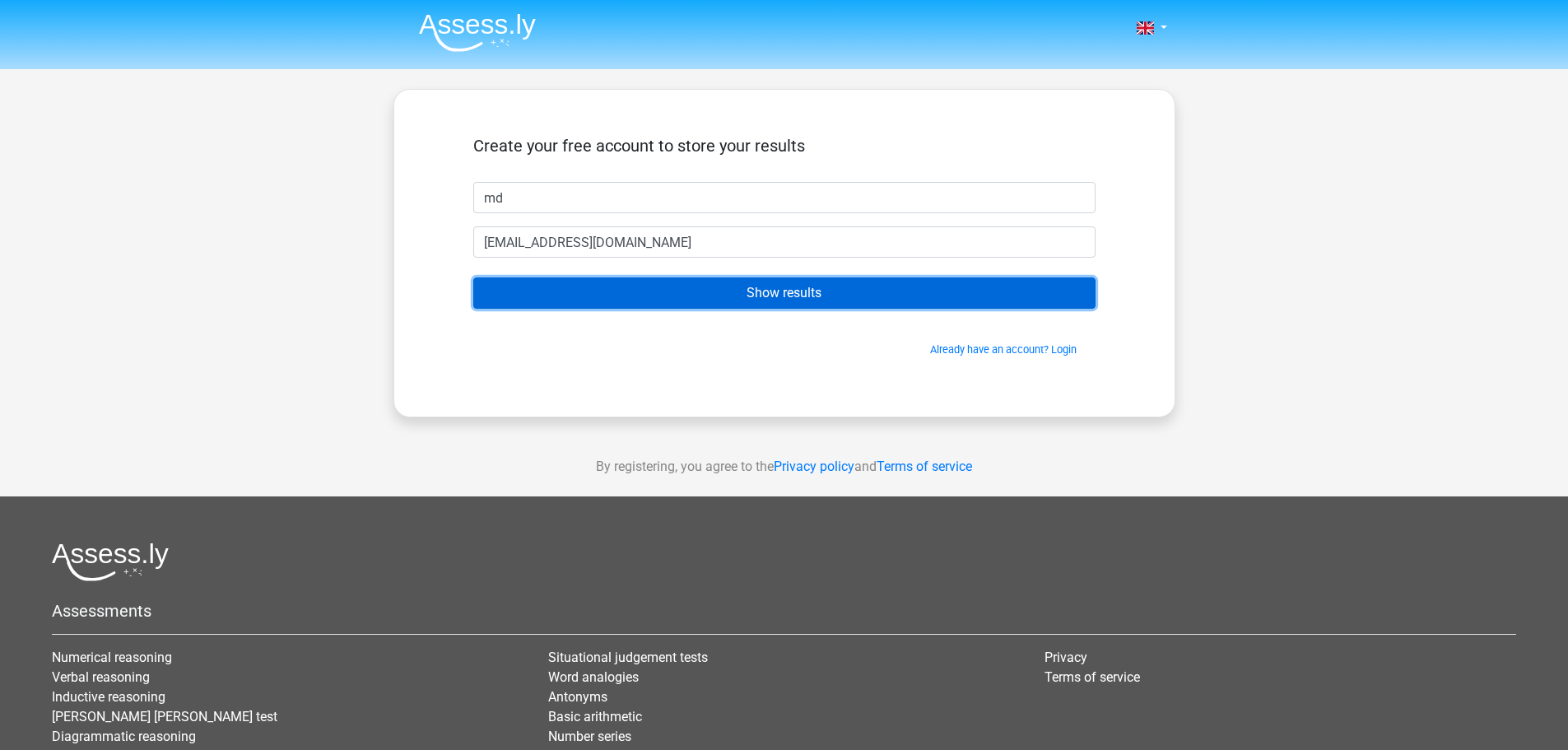
click at [645, 282] on input "Show results" at bounding box center [784, 293] width 622 height 31
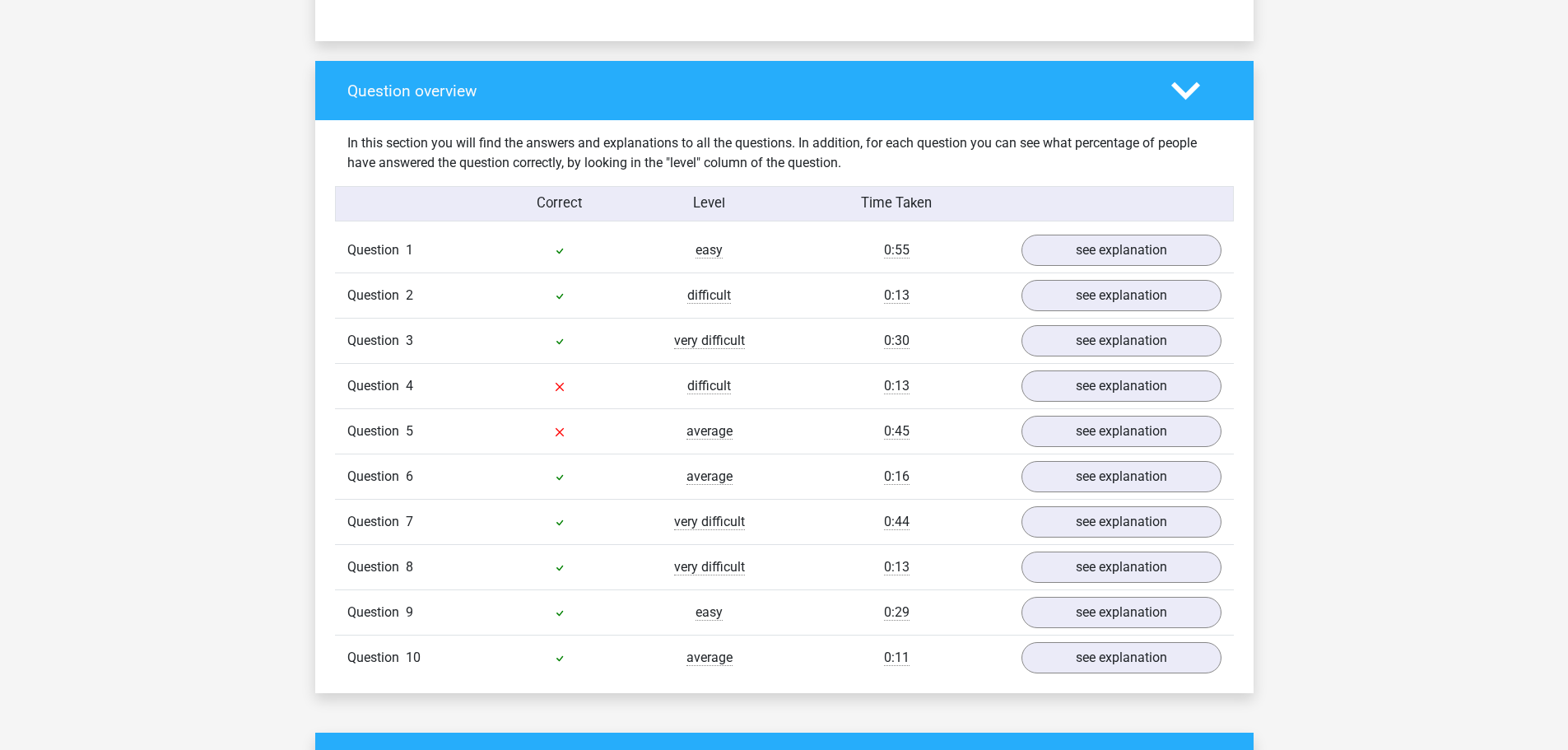
scroll to position [1234, 0]
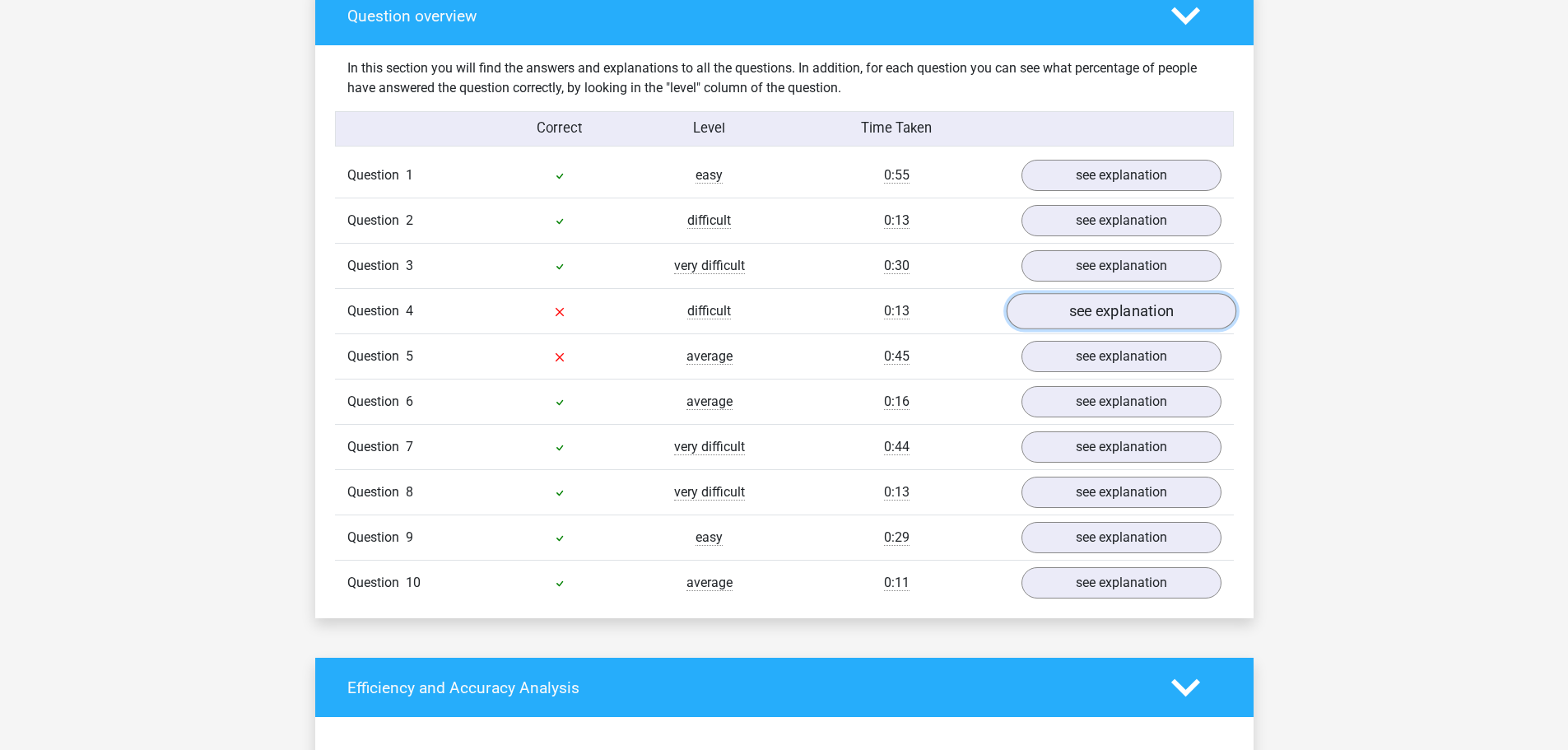
click at [1063, 317] on link "see explanation" at bounding box center [1120, 311] width 230 height 36
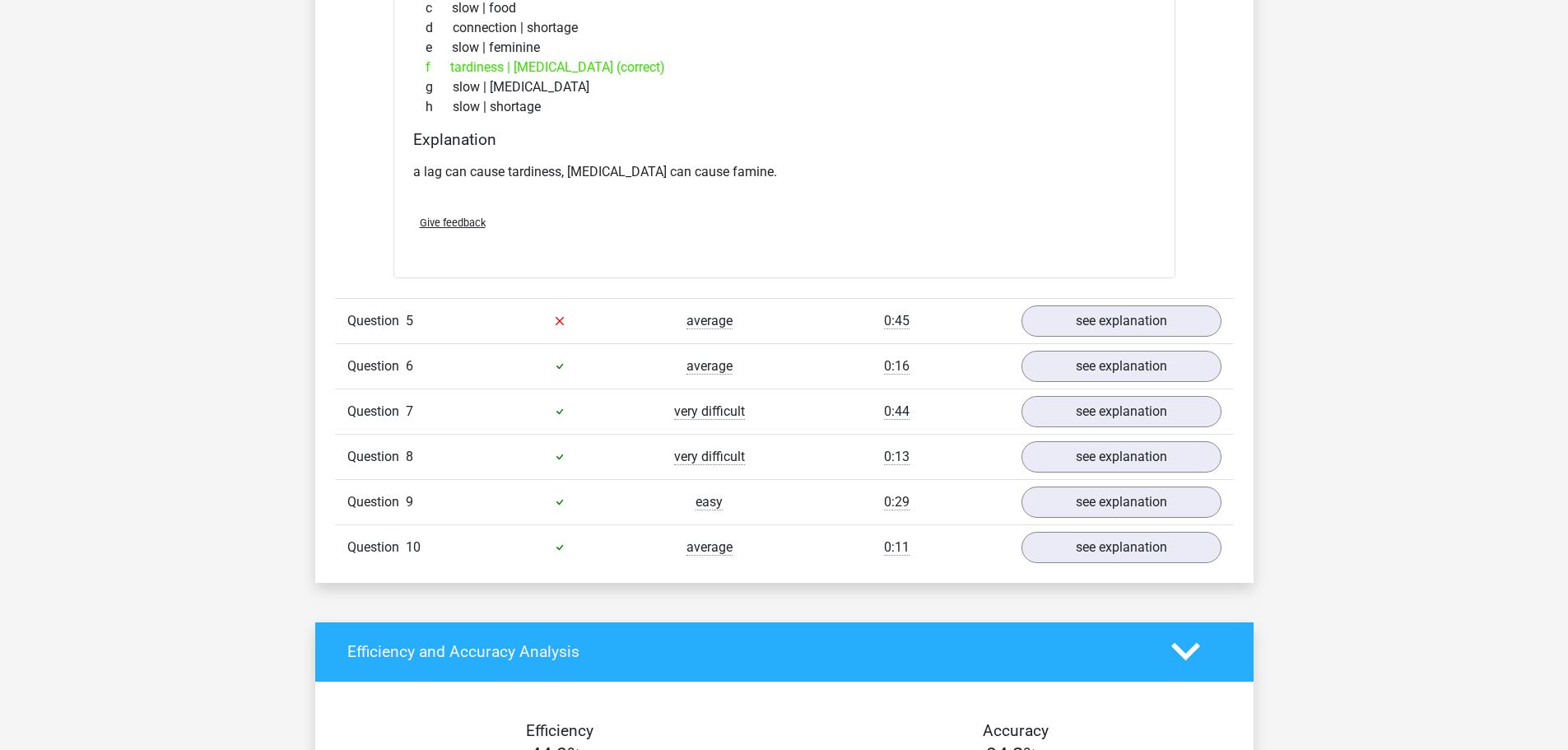
scroll to position [1646, 0]
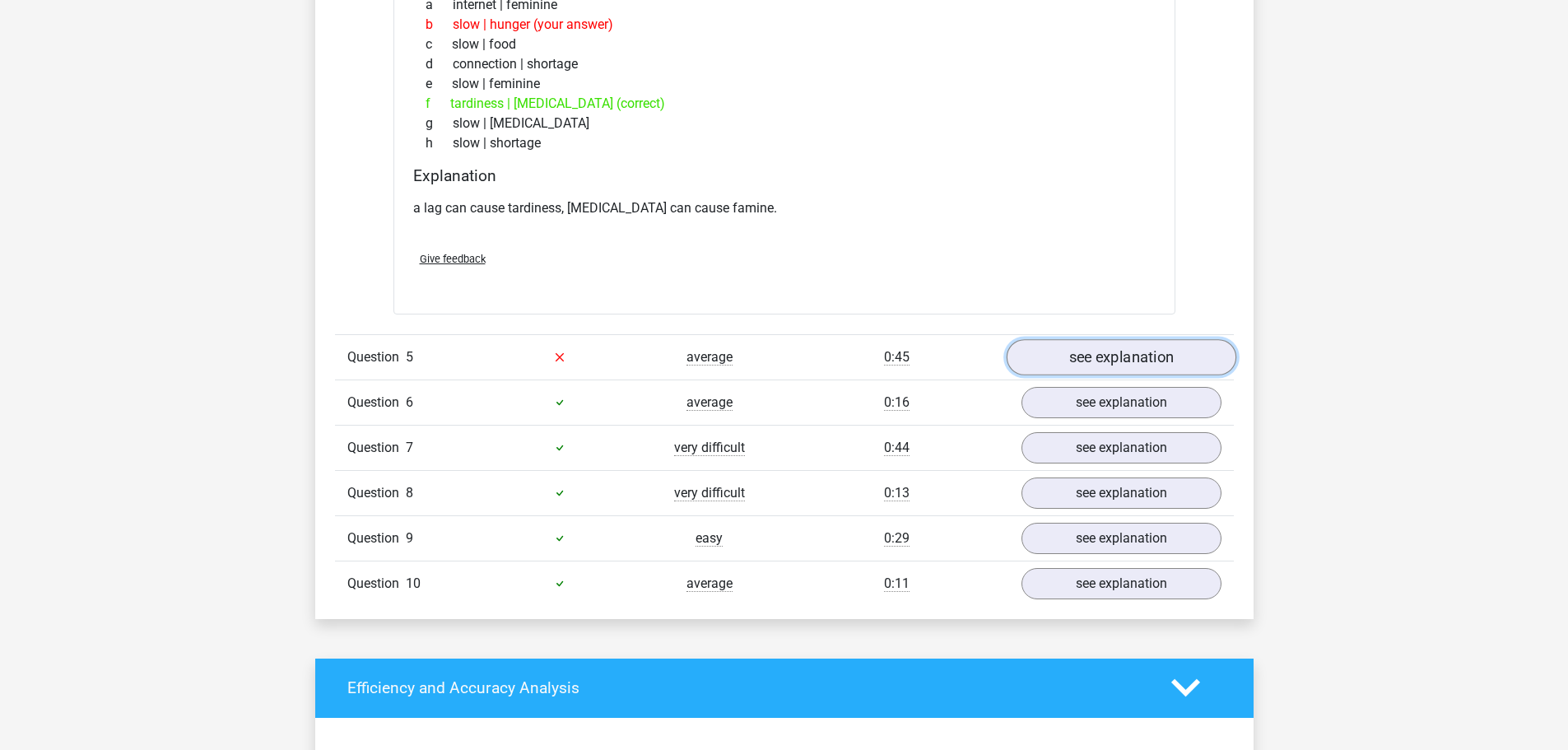
click at [1138, 356] on link "see explanation" at bounding box center [1120, 357] width 230 height 36
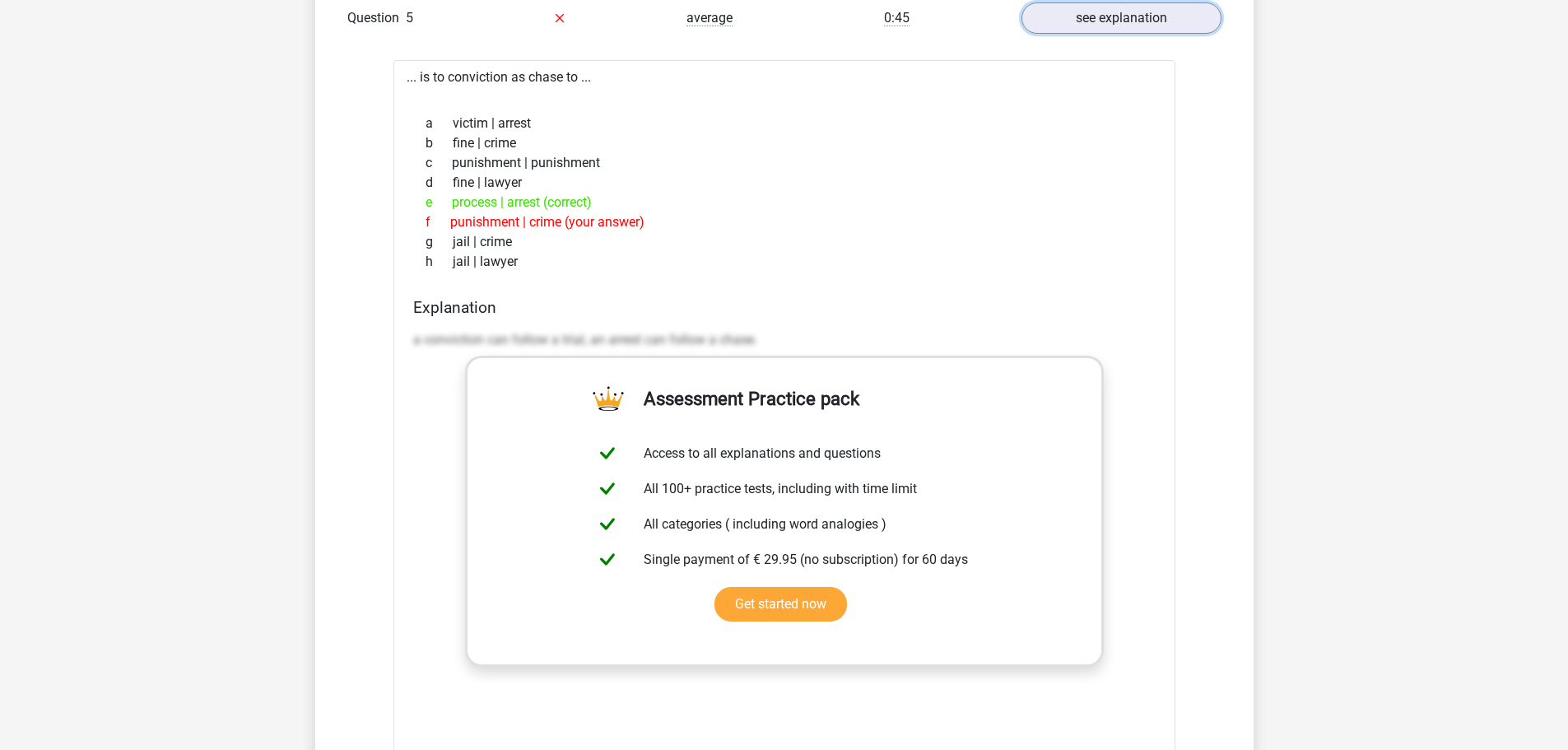
scroll to position [1893, 0]
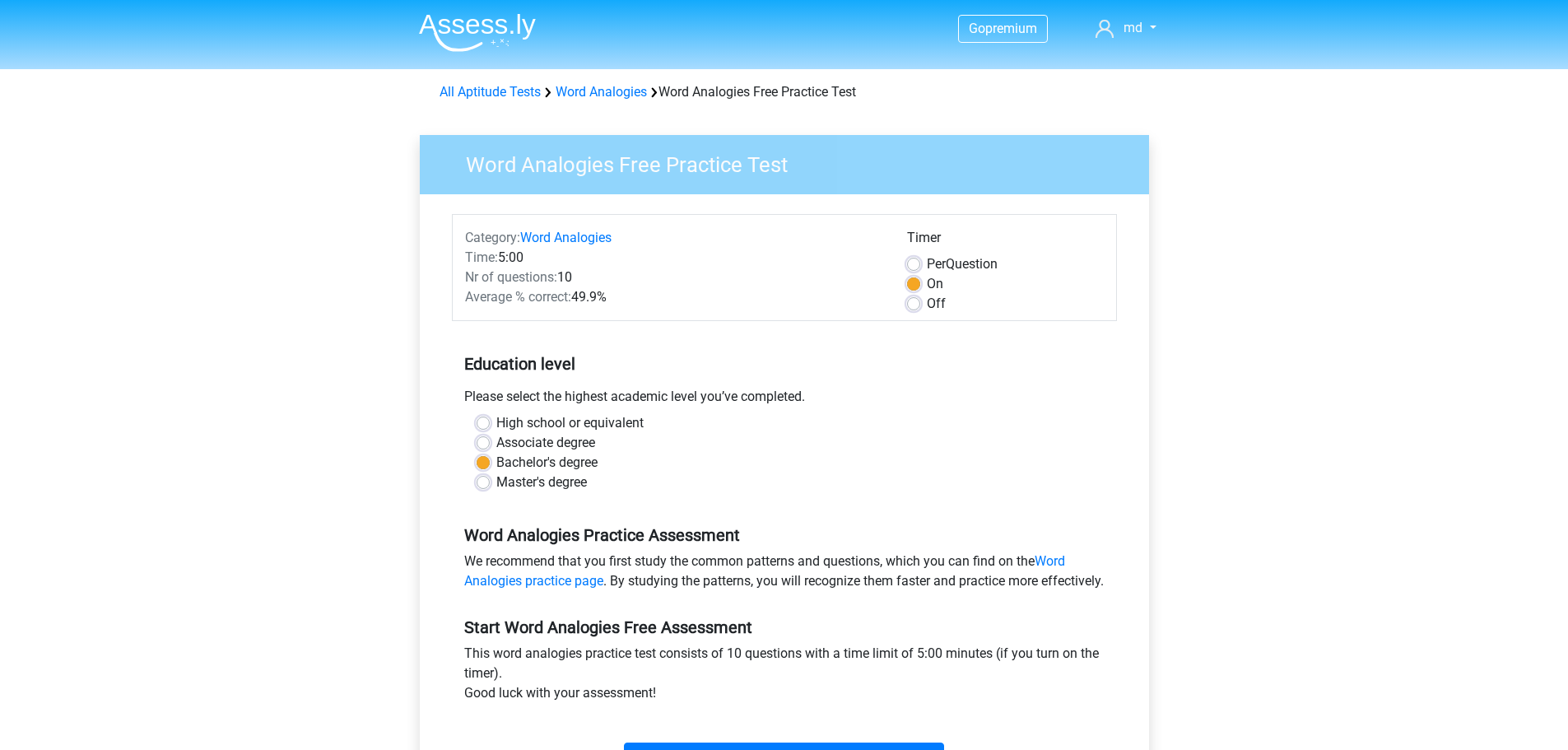
scroll to position [247, 0]
